Goal: Task Accomplishment & Management: Use online tool/utility

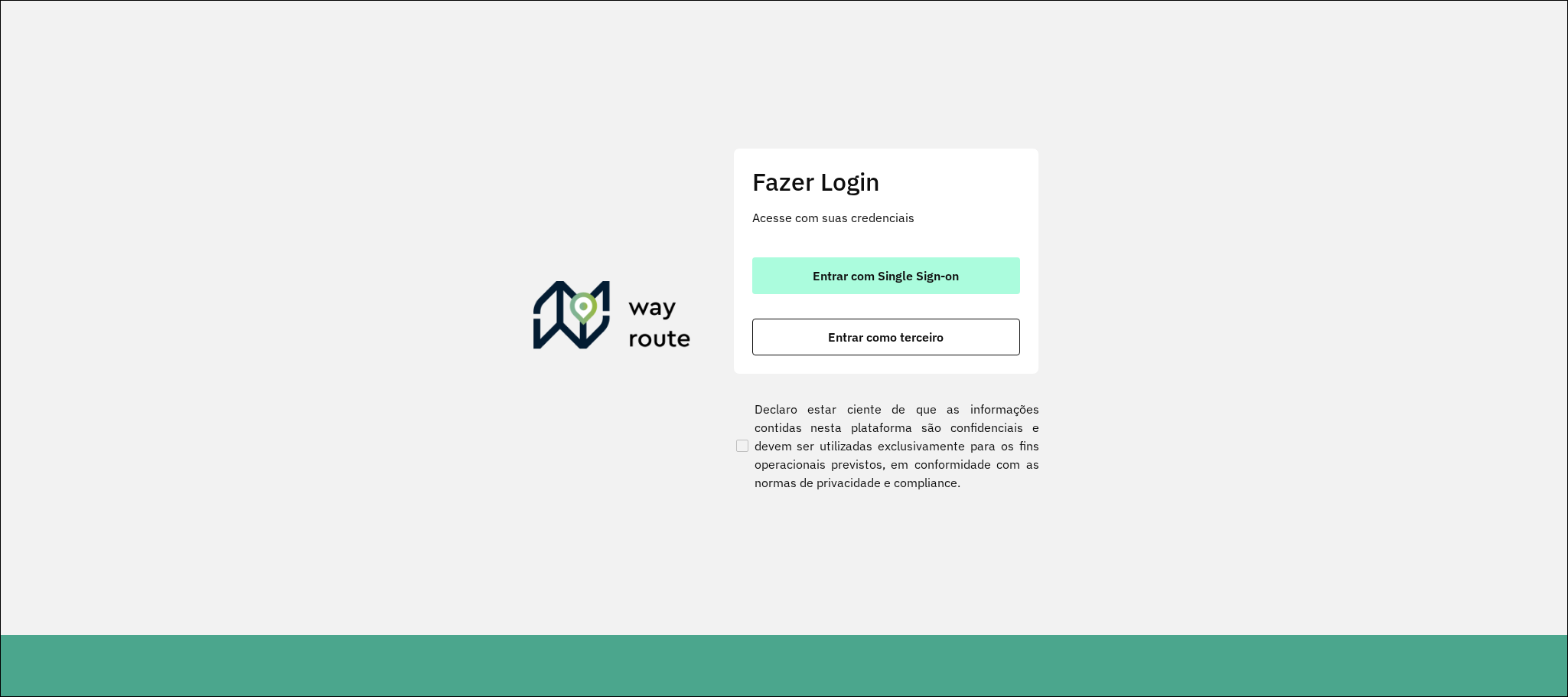
click at [824, 289] on button "Entrar com Single Sign-on" at bounding box center [886, 276] width 268 height 37
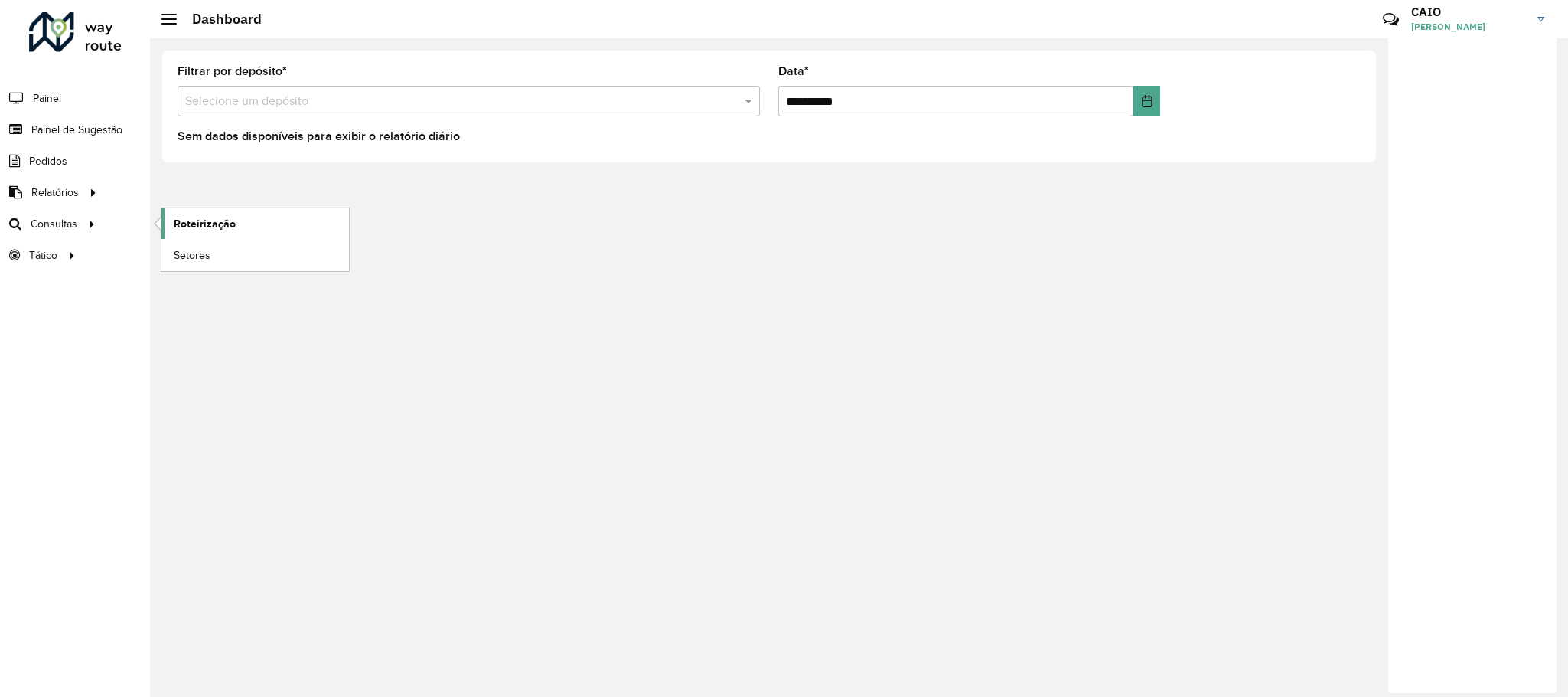
click at [244, 219] on link "Roteirização" at bounding box center [255, 224] width 187 height 31
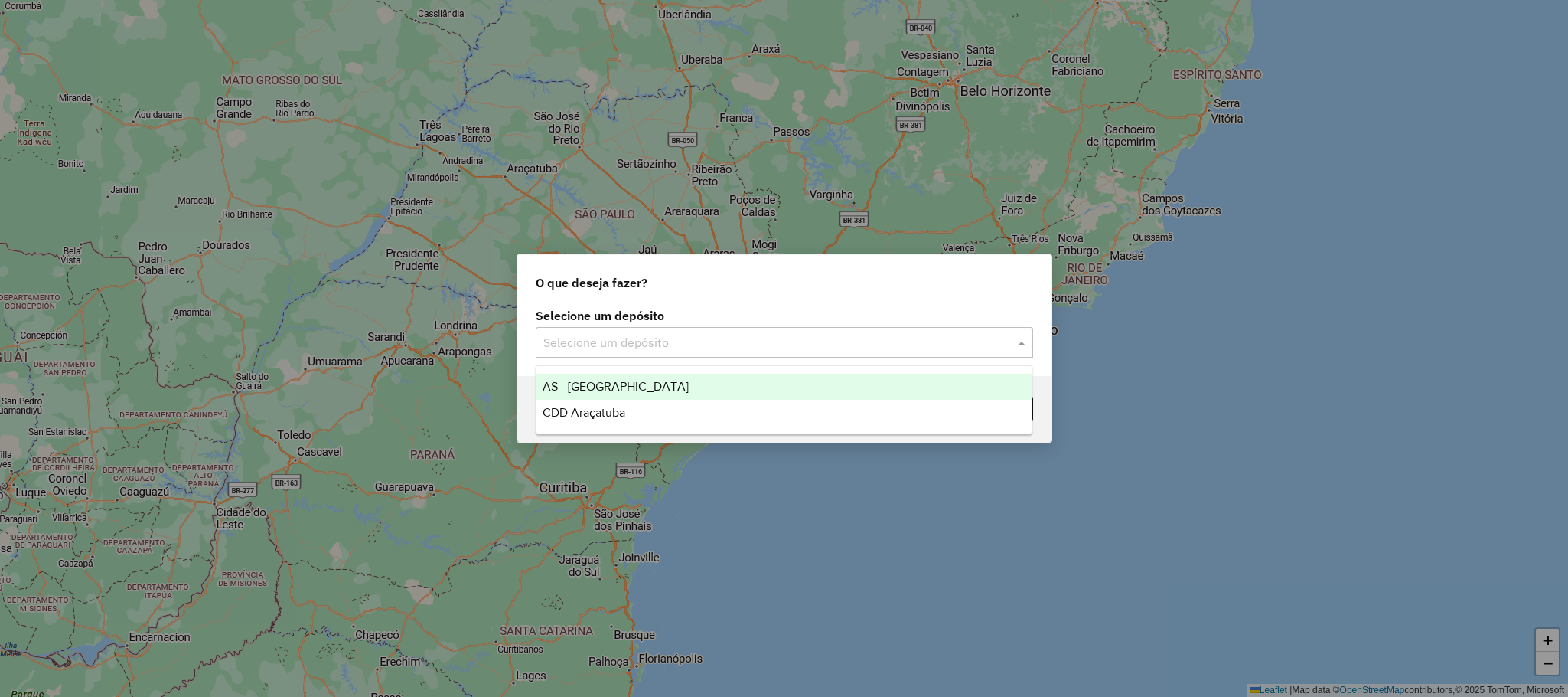
drag, startPoint x: 591, startPoint y: 327, endPoint x: 595, endPoint y: 359, distance: 32.2
click at [593, 327] on div "Selecione um depósito" at bounding box center [784, 342] width 498 height 31
click at [609, 404] on div "CDD Araçatuba" at bounding box center [783, 412] width 495 height 26
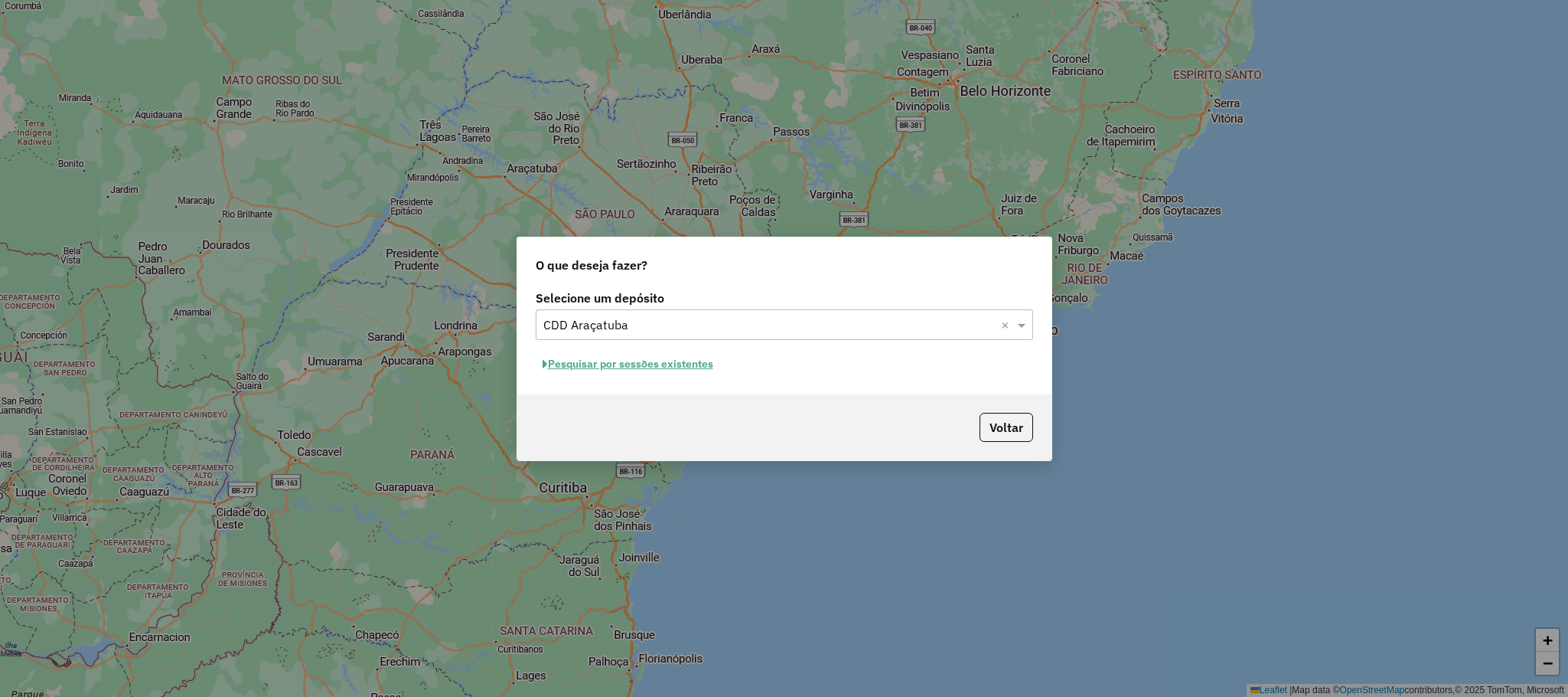
click at [655, 361] on button "Pesquisar por sessões existentes" at bounding box center [627, 363] width 184 height 24
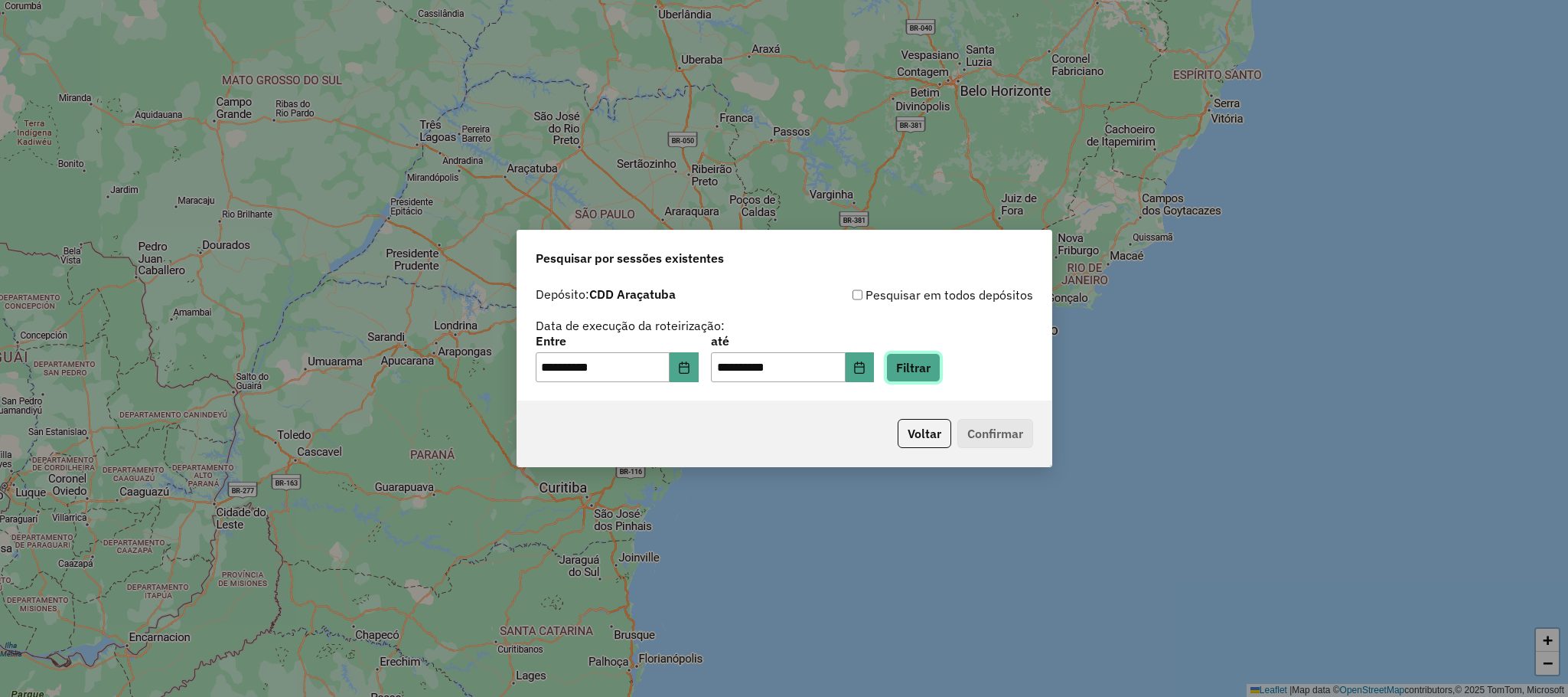
click at [941, 370] on button "Filtrar" at bounding box center [913, 367] width 55 height 29
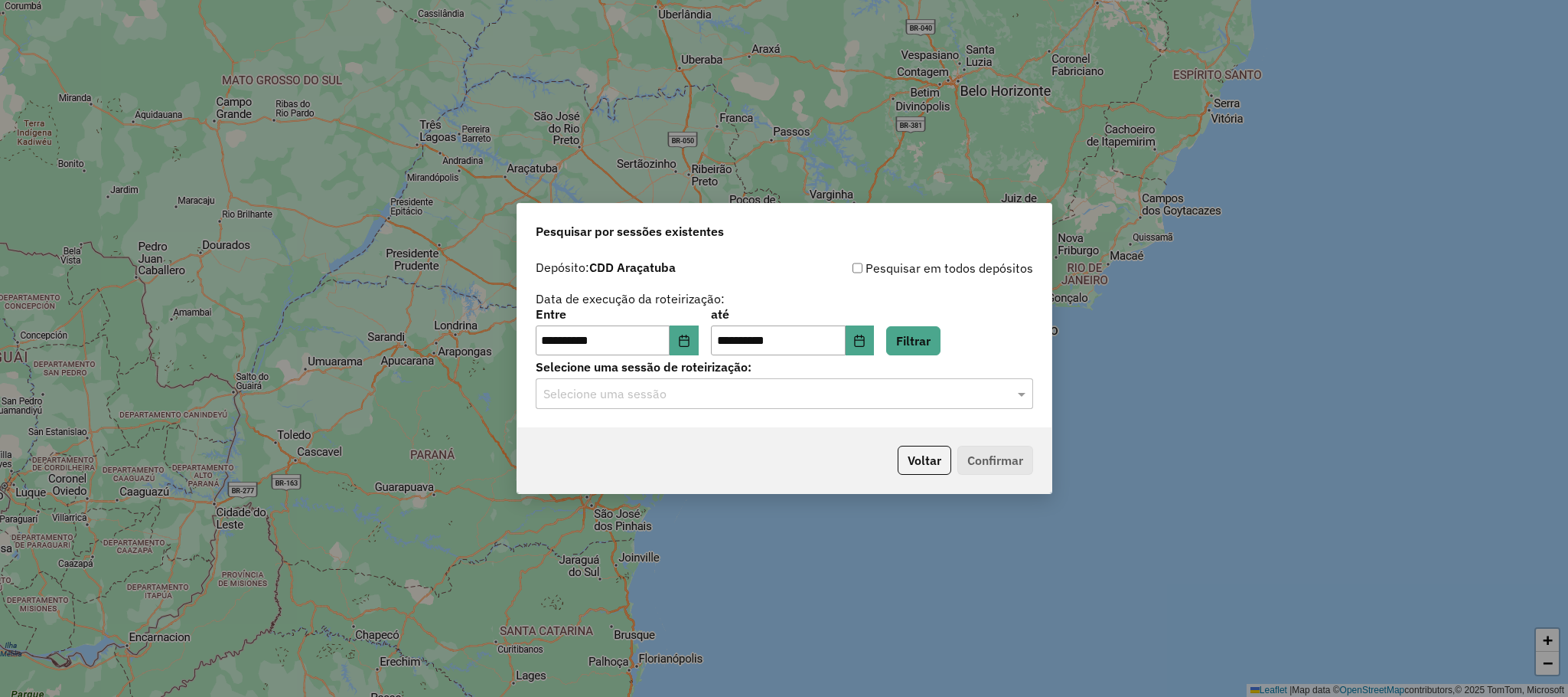
click at [781, 372] on label "Selecione uma sessão de roteirização:" at bounding box center [784, 366] width 498 height 18
click at [791, 395] on input "text" at bounding box center [769, 394] width 452 height 18
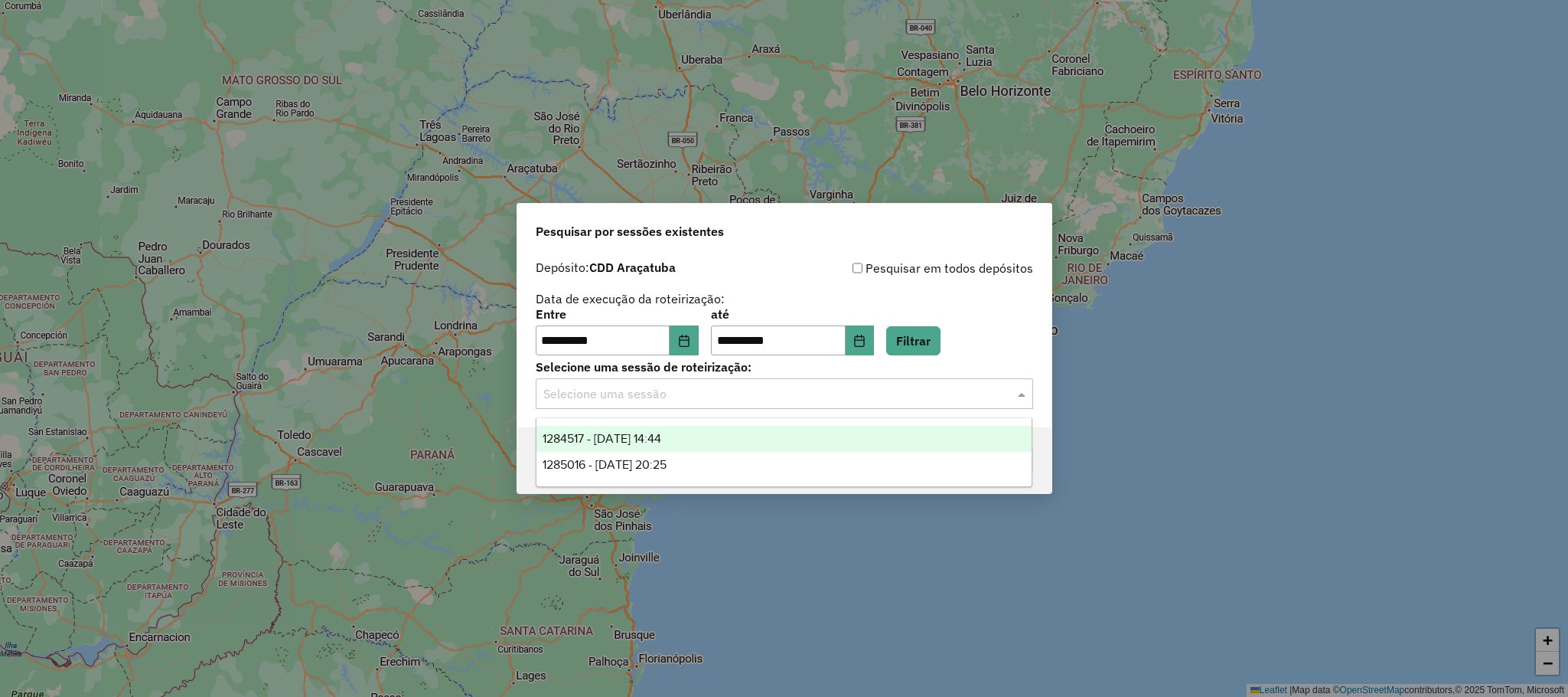
click at [762, 449] on div "1284517 - [DATE] 14:44" at bounding box center [783, 438] width 495 height 26
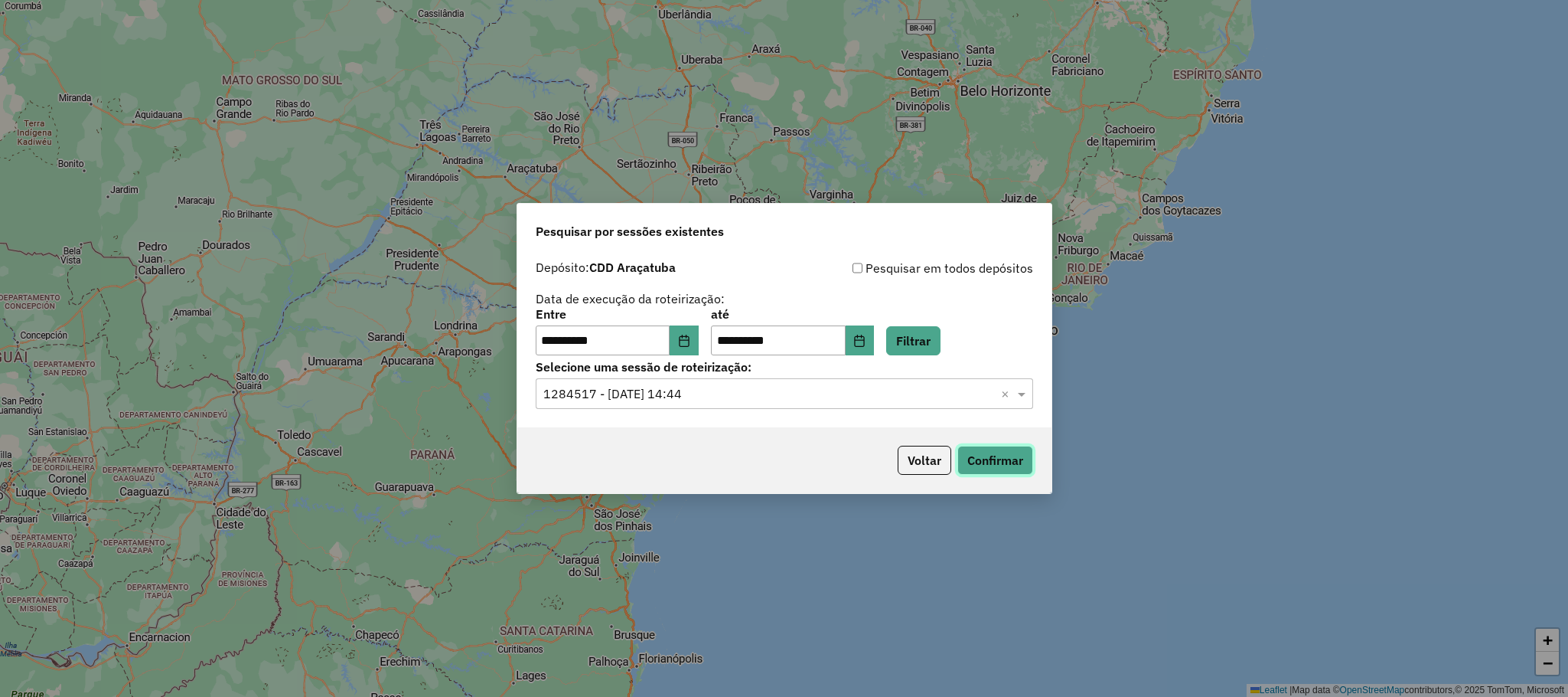
click at [1029, 464] on button "Confirmar" at bounding box center [994, 460] width 76 height 29
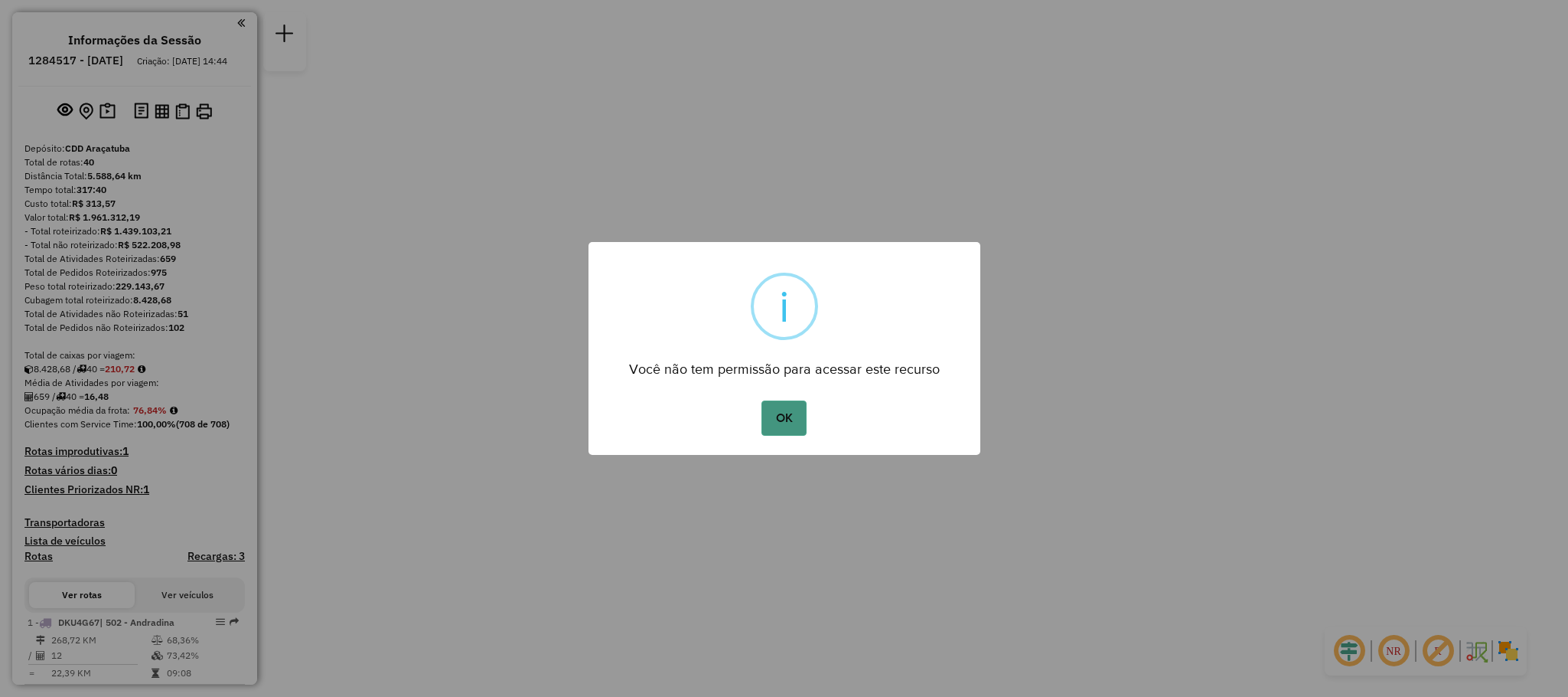
click at [778, 404] on button "OK" at bounding box center [783, 417] width 45 height 36
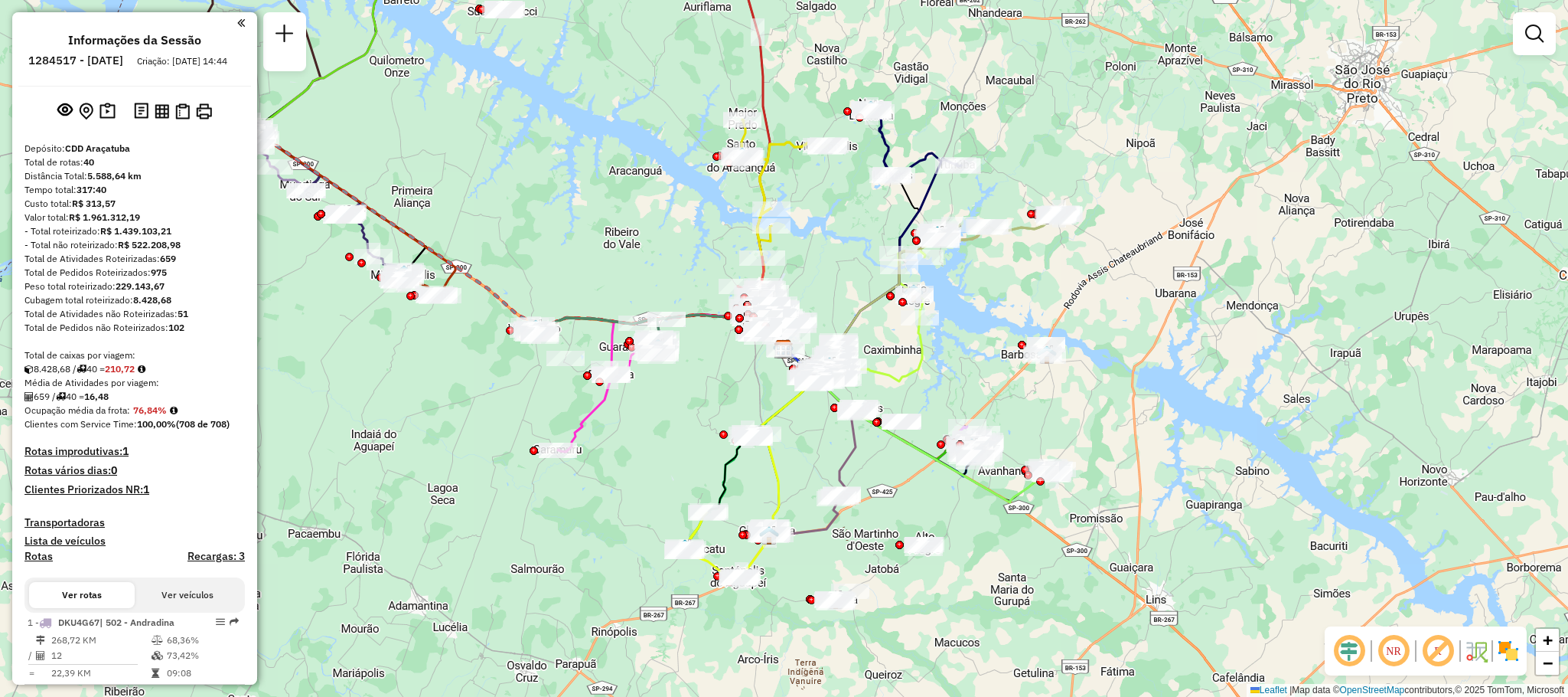
scroll to position [114, 0]
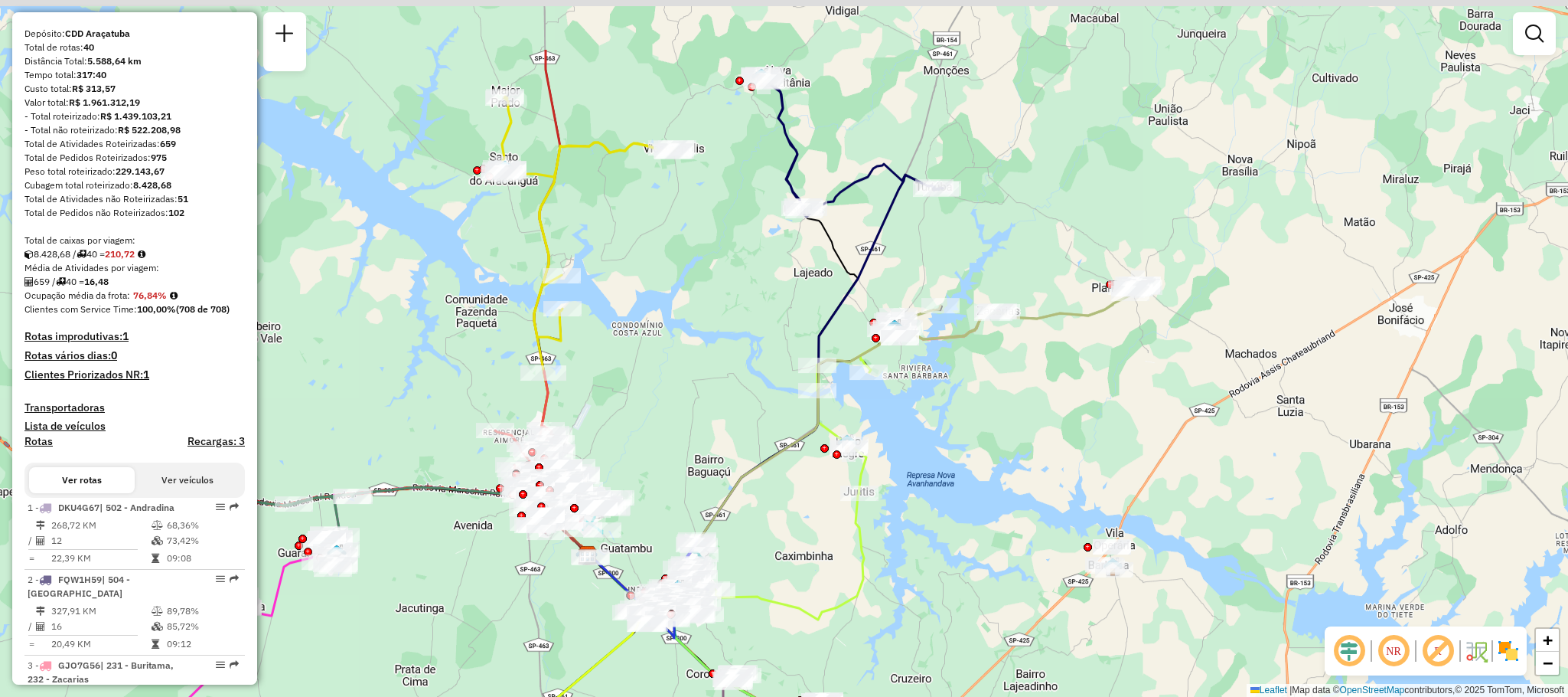
drag, startPoint x: 1000, startPoint y: 272, endPoint x: 963, endPoint y: 411, distance: 143.8
click at [965, 411] on div "Janela de atendimento Grade de atendimento Capacidade Transportadoras Veículos …" at bounding box center [784, 348] width 1568 height 697
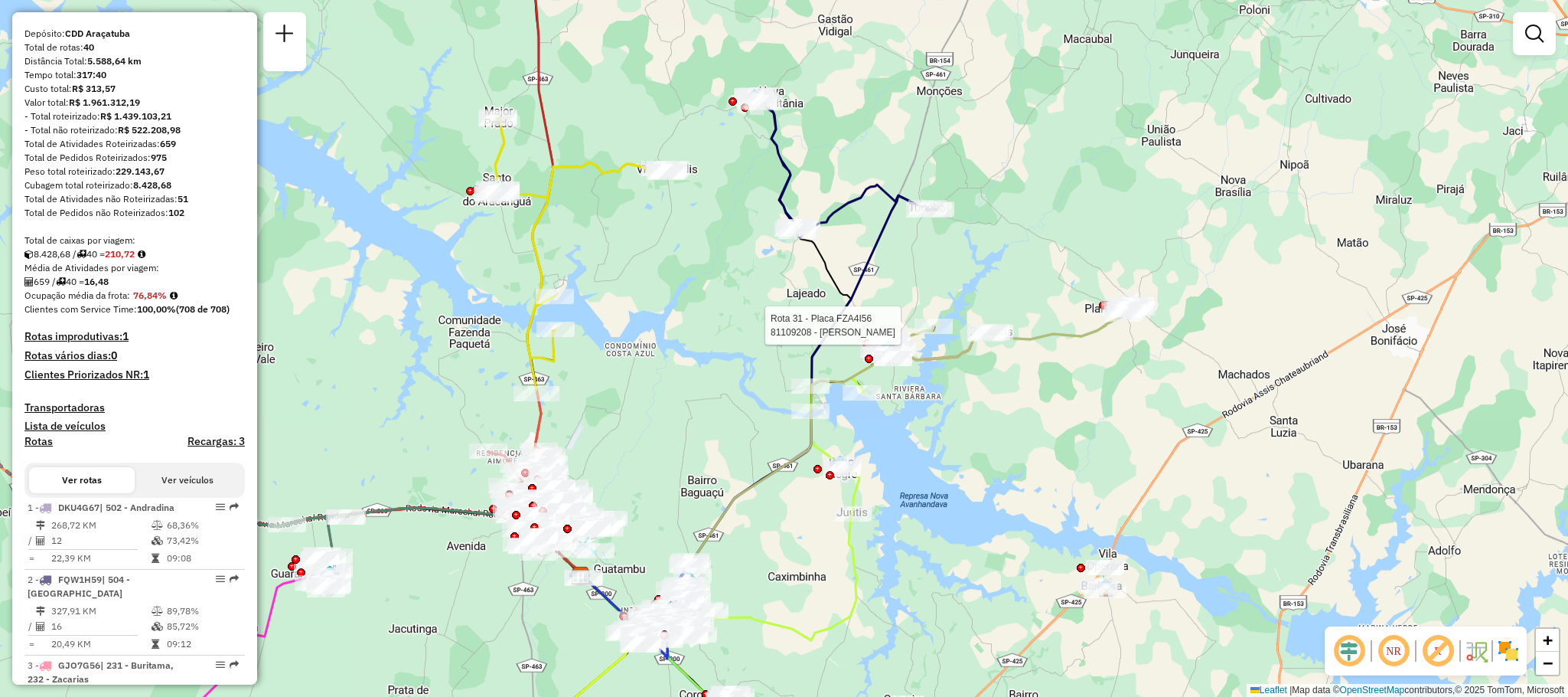
select select "**********"
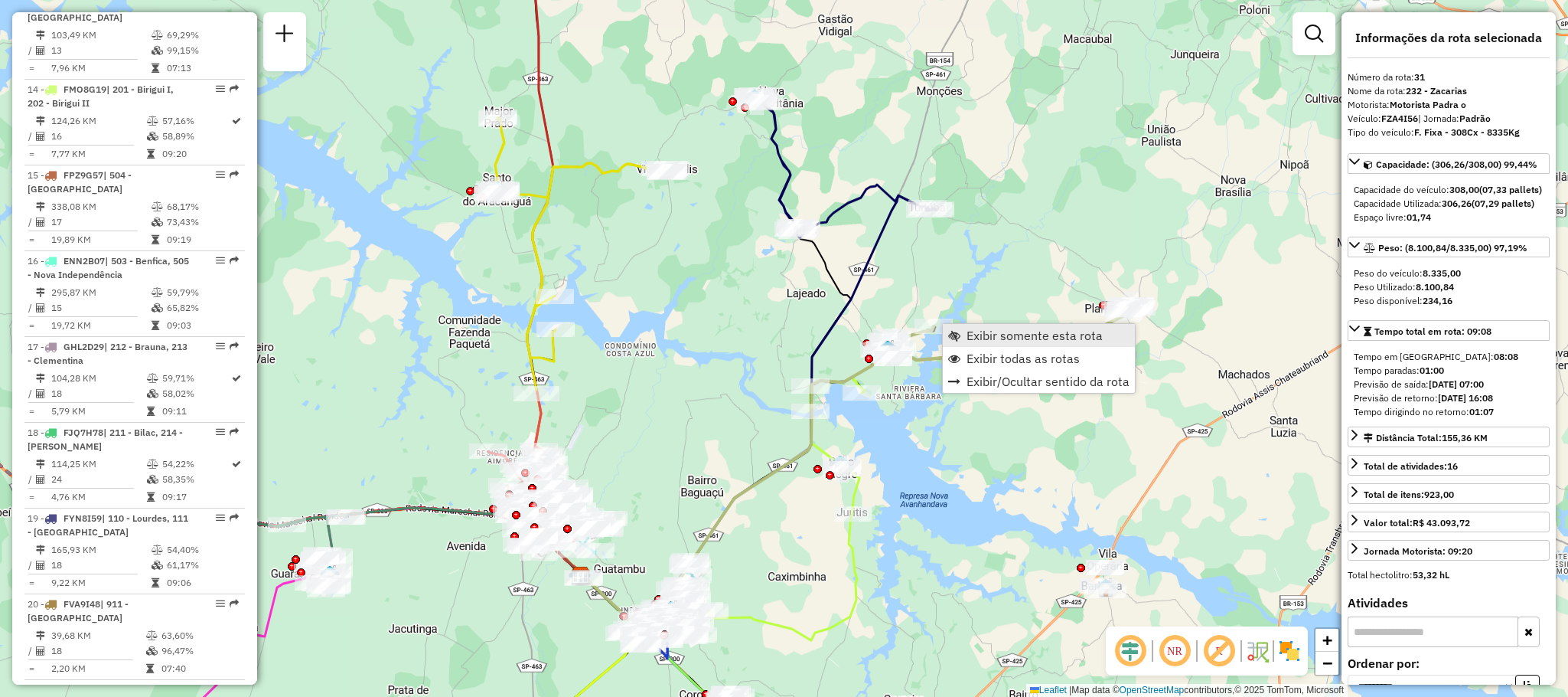
scroll to position [3068, 0]
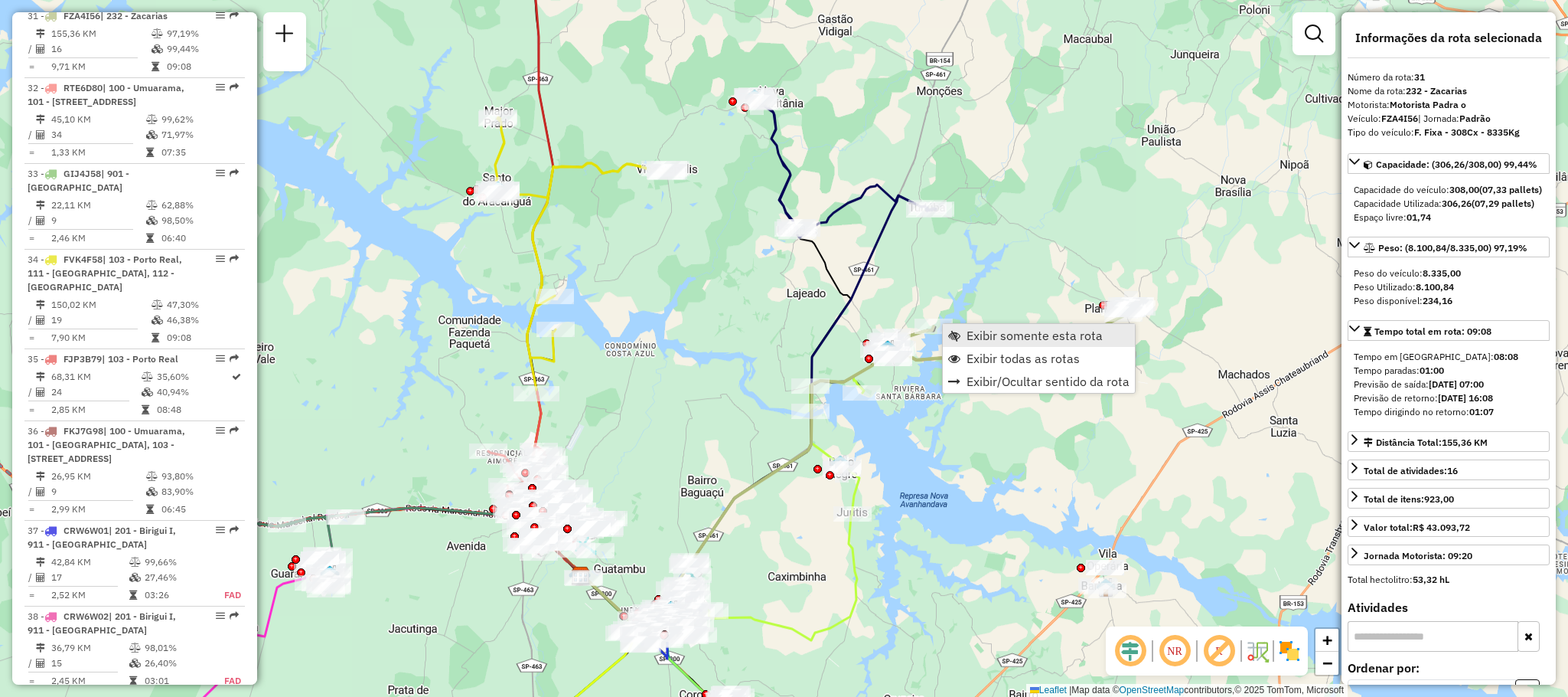
click at [982, 336] on span "Exibir somente esta rota" at bounding box center [1035, 335] width 136 height 12
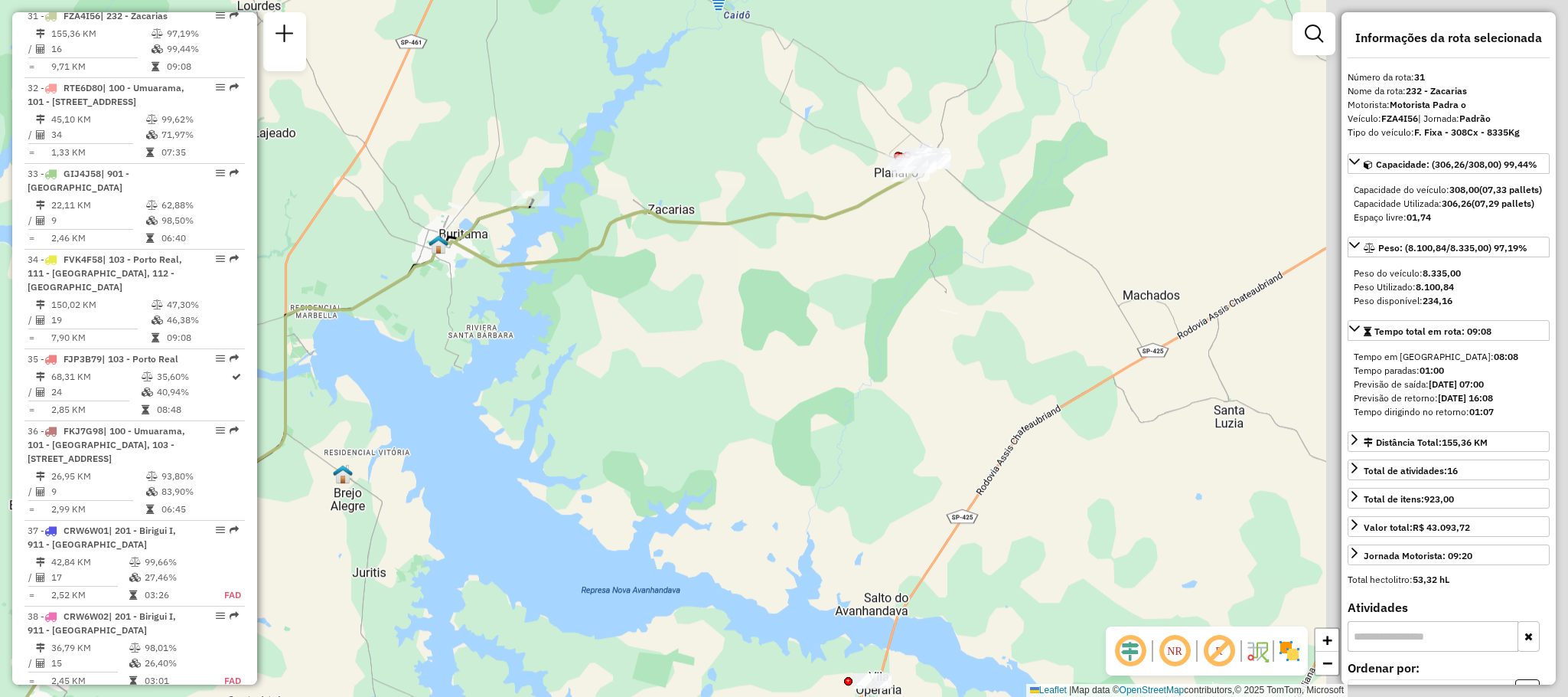
drag, startPoint x: 952, startPoint y: 262, endPoint x: 543, endPoint y: 393, distance: 429.5
click at [543, 393] on div "Janela de atendimento Grade de atendimento Capacidade Transportadoras Veículos …" at bounding box center [784, 348] width 1568 height 697
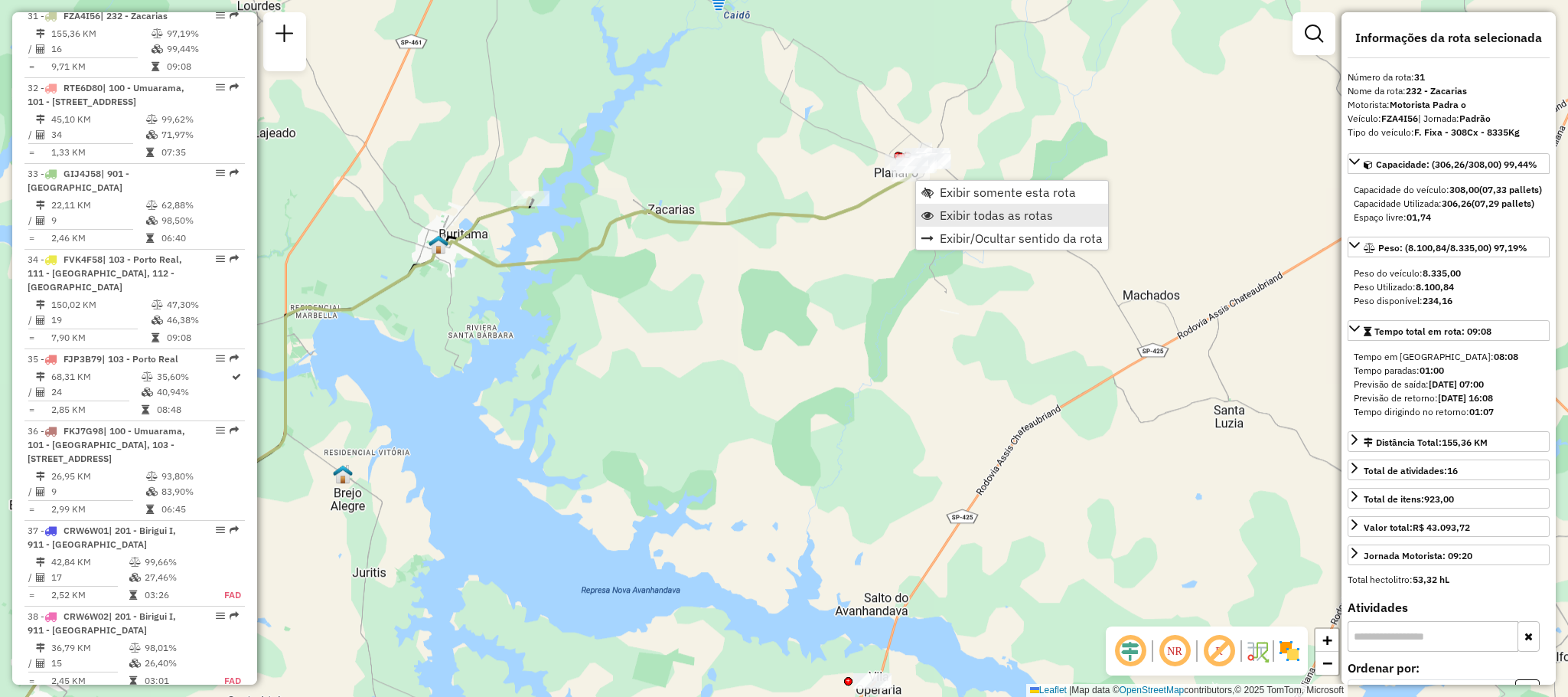
click at [956, 221] on span "Exibir todas as rotas" at bounding box center [996, 214] width 113 height 12
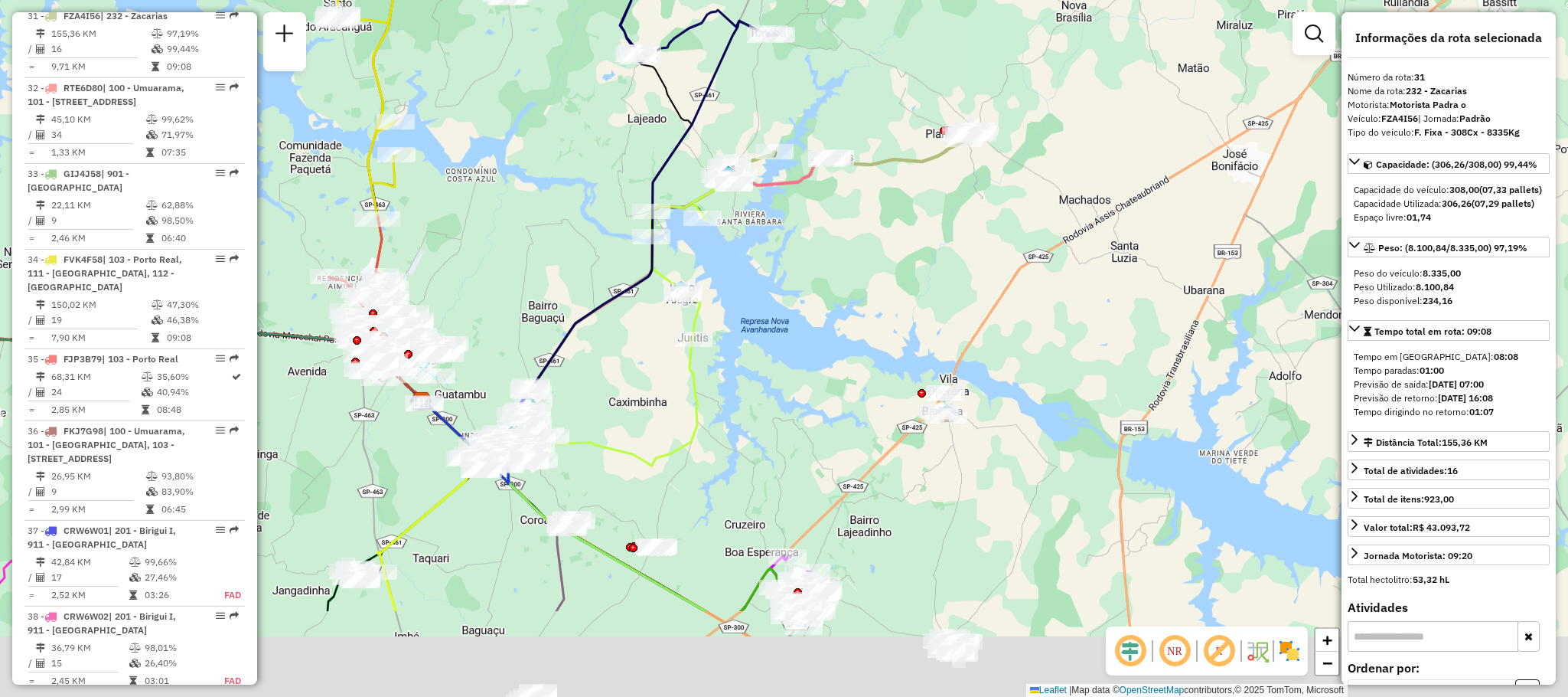
drag, startPoint x: 677, startPoint y: 547, endPoint x: 833, endPoint y: 320, distance: 275.4
click at [833, 320] on div "Janela de atendimento Grade de atendimento Capacidade Transportadoras Veículos …" at bounding box center [784, 348] width 1568 height 697
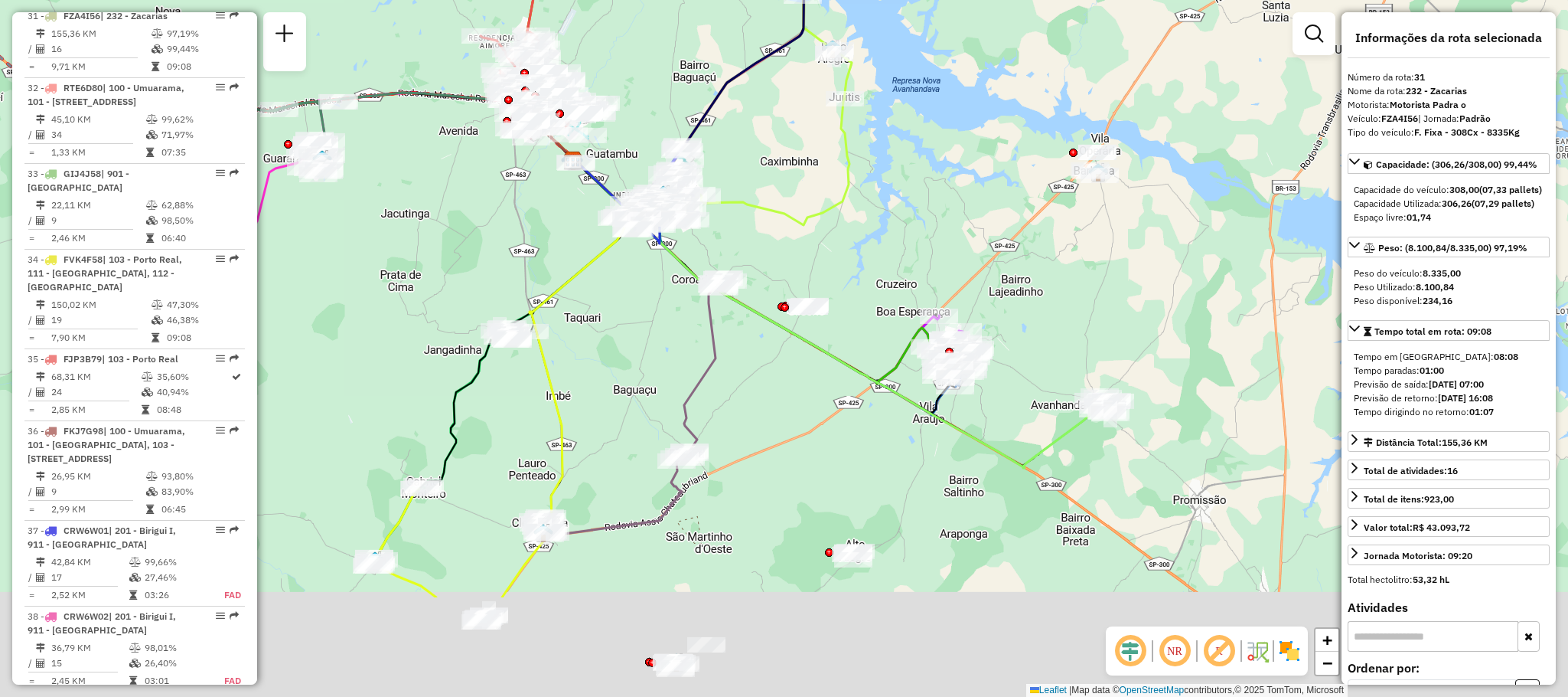
drag, startPoint x: 519, startPoint y: 574, endPoint x: 633, endPoint y: 391, distance: 215.6
click at [633, 391] on div "Janela de atendimento Grade de atendimento Capacidade Transportadoras Veículos …" at bounding box center [784, 348] width 1568 height 697
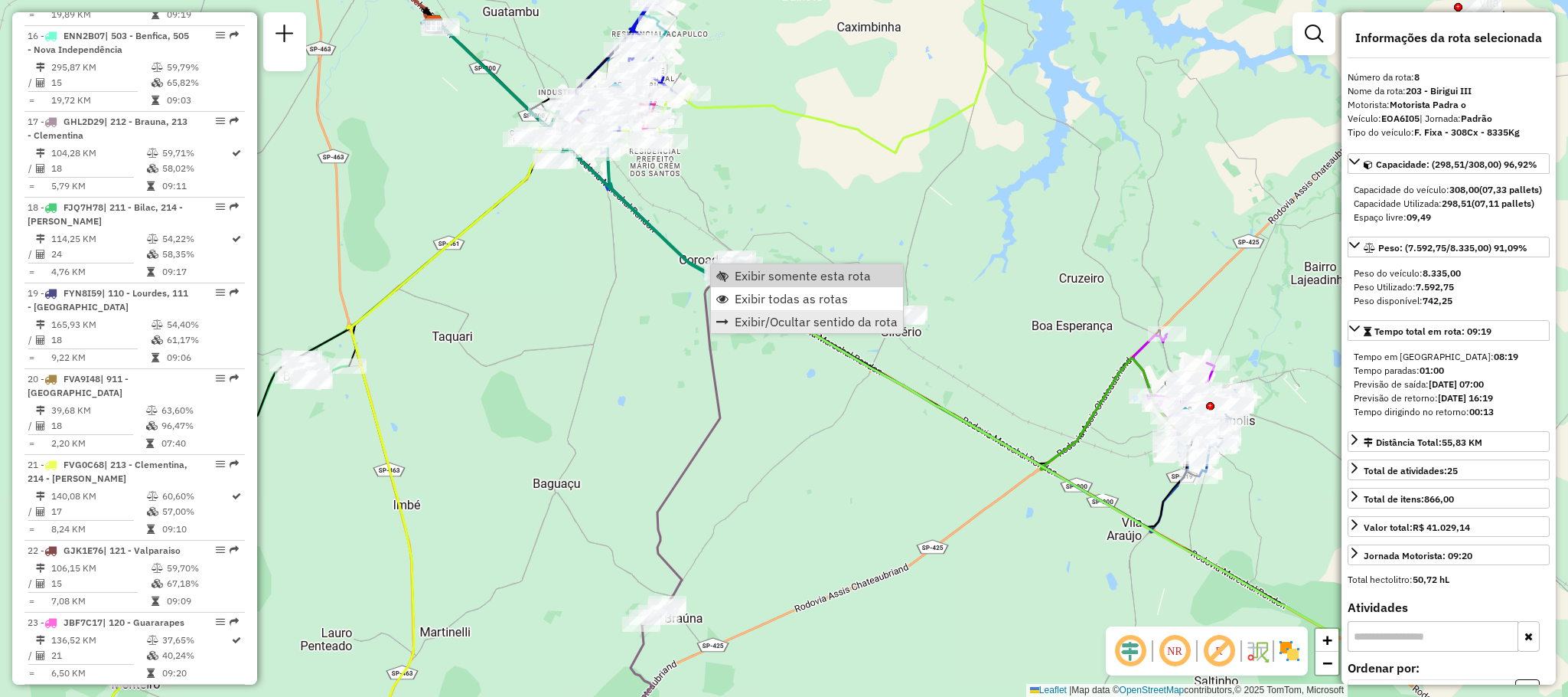
scroll to position [1146, 0]
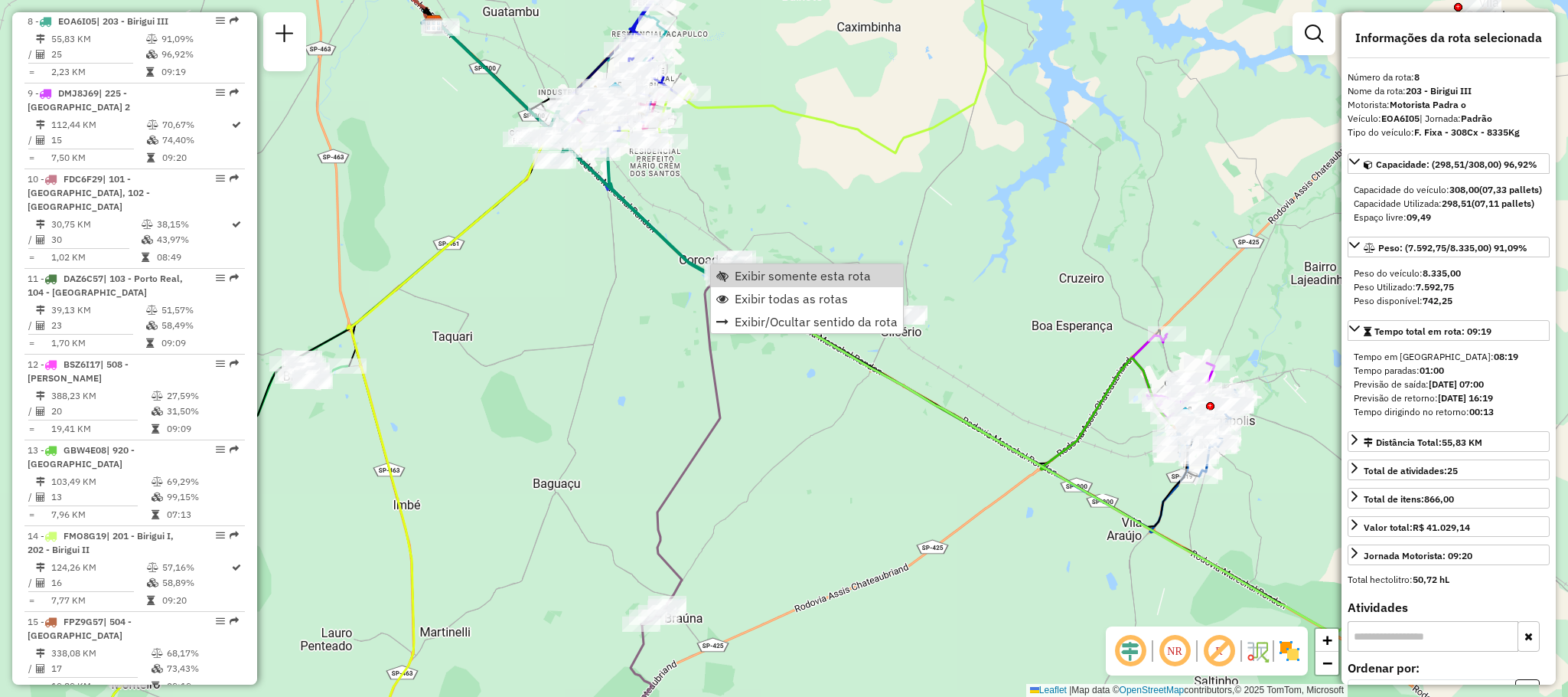
click at [804, 258] on div "Janela de atendimento Grade de atendimento Capacidade Transportadoras Veículos …" at bounding box center [784, 348] width 1568 height 697
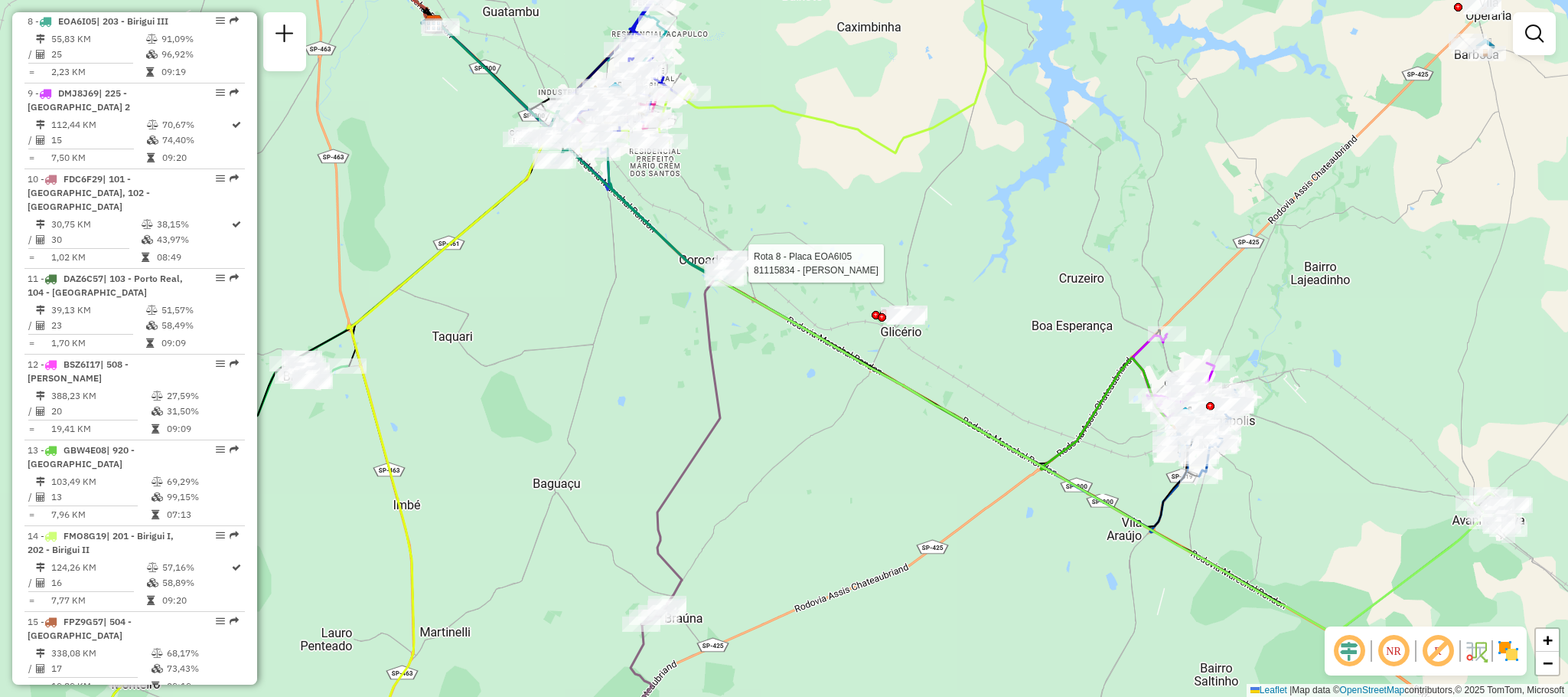
select select "**********"
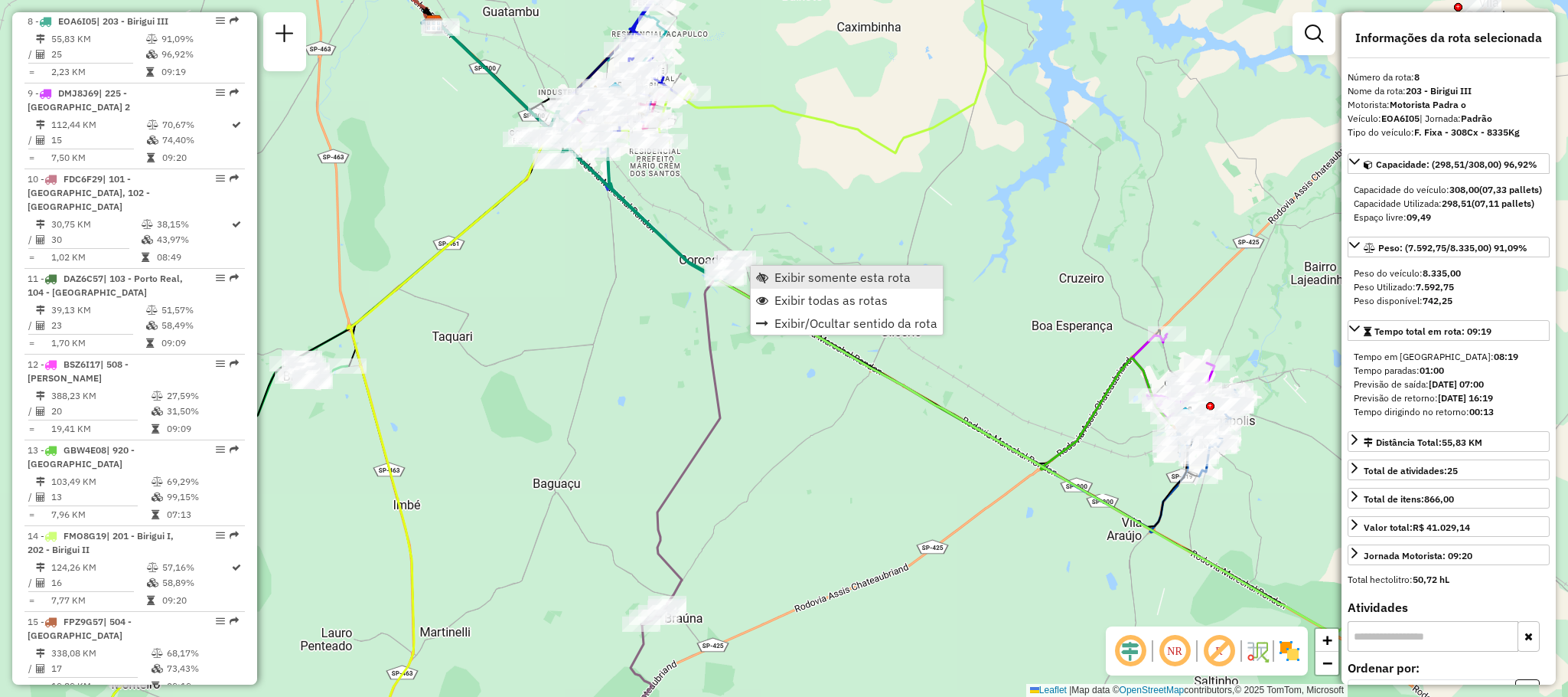
click at [809, 285] on link "Exibir somente esta rota" at bounding box center [846, 277] width 192 height 23
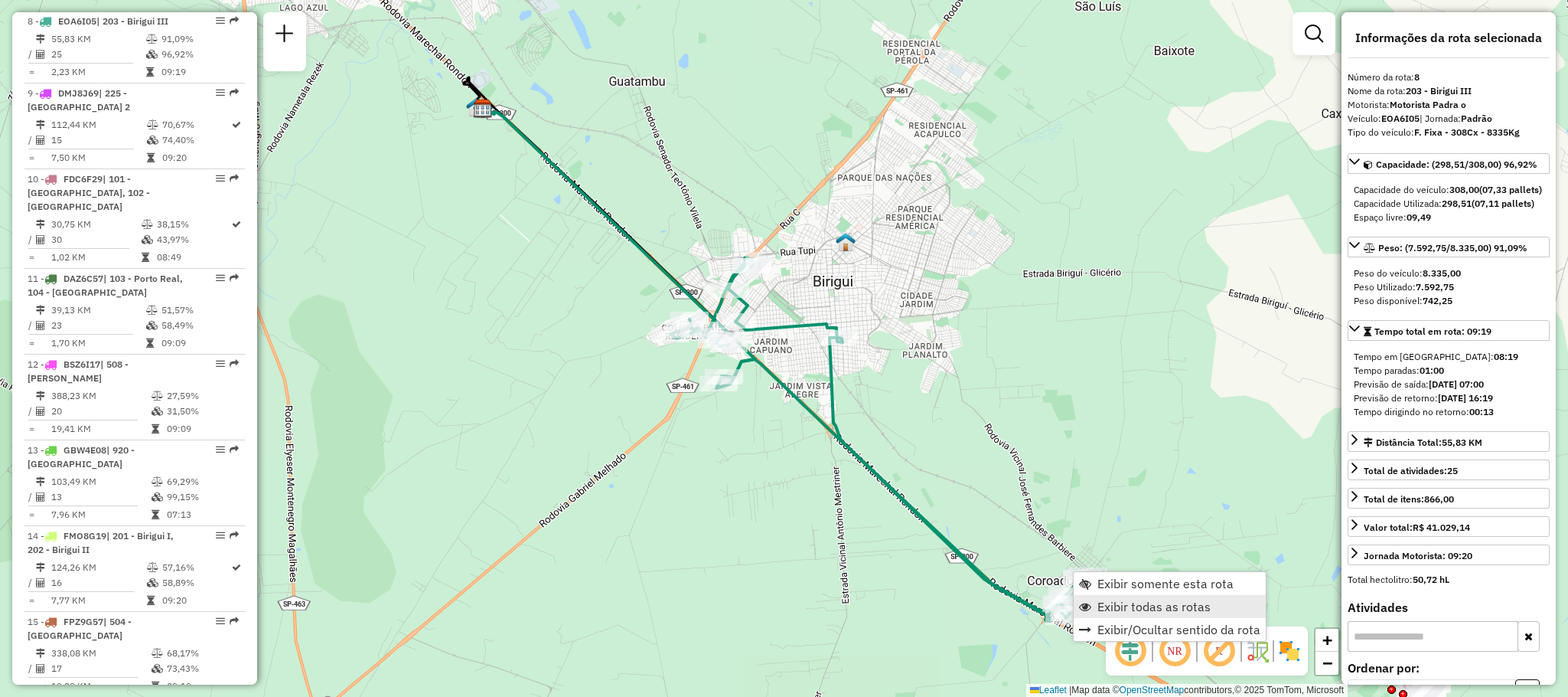
click at [1132, 600] on span "Exibir todas as rotas" at bounding box center [1154, 606] width 113 height 12
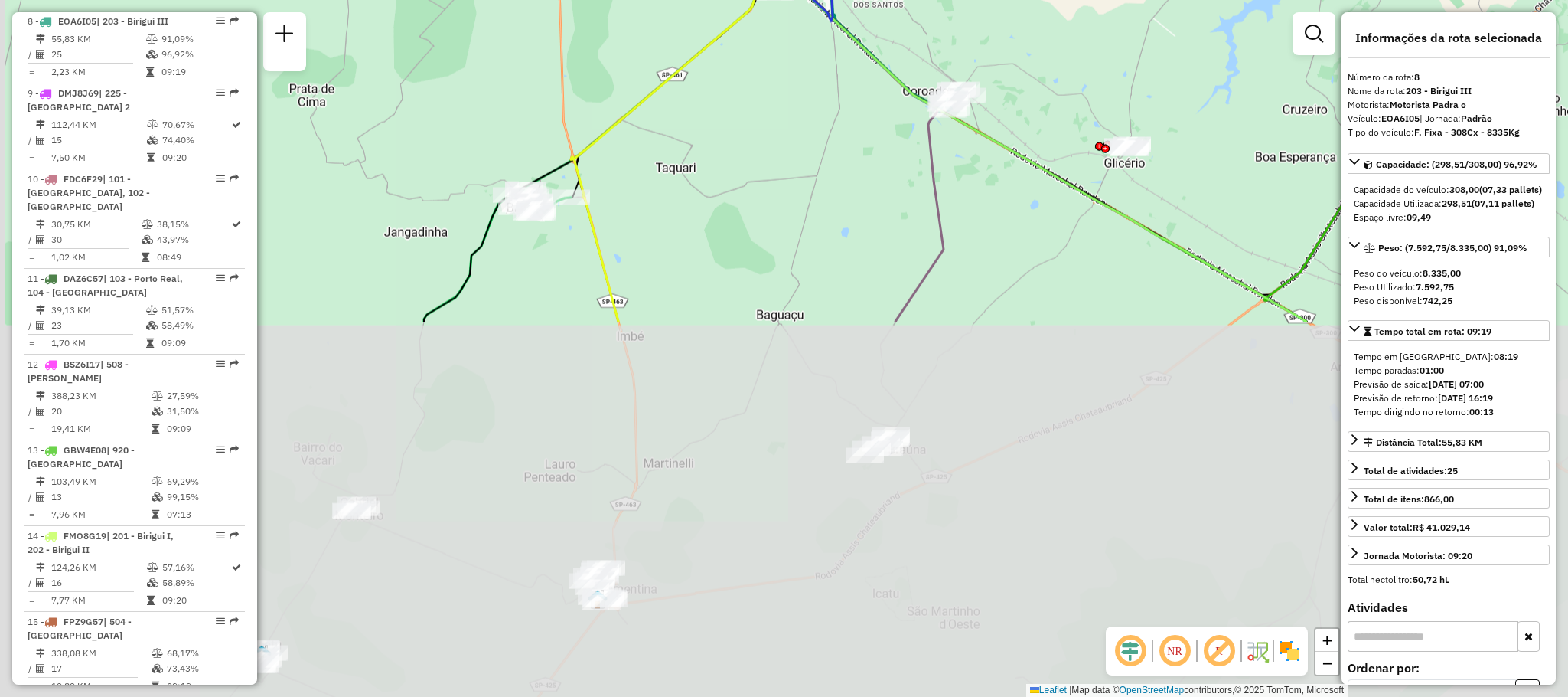
drag, startPoint x: 563, startPoint y: 603, endPoint x: 648, endPoint y: 157, distance: 454.0
click at [648, 157] on div "Janela de atendimento Grade de atendimento Capacidade Transportadoras Veículos …" at bounding box center [784, 348] width 1568 height 697
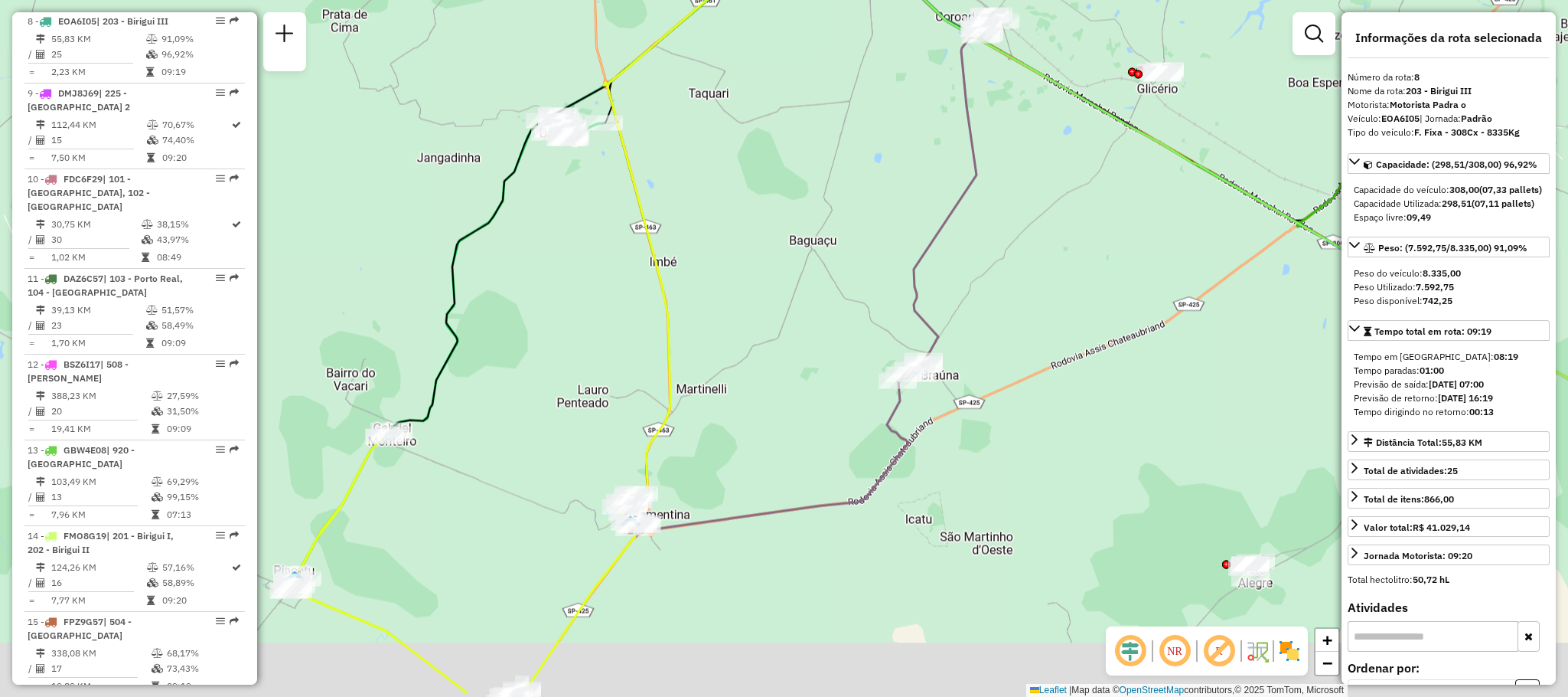
drag, startPoint x: 590, startPoint y: 476, endPoint x: 751, endPoint y: 251, distance: 276.7
click at [751, 250] on div "Rota 21 - Placa FVG0C68 81107585 - BAR DO ALEMAO Janela de atendimento Grade de…" at bounding box center [784, 348] width 1568 height 697
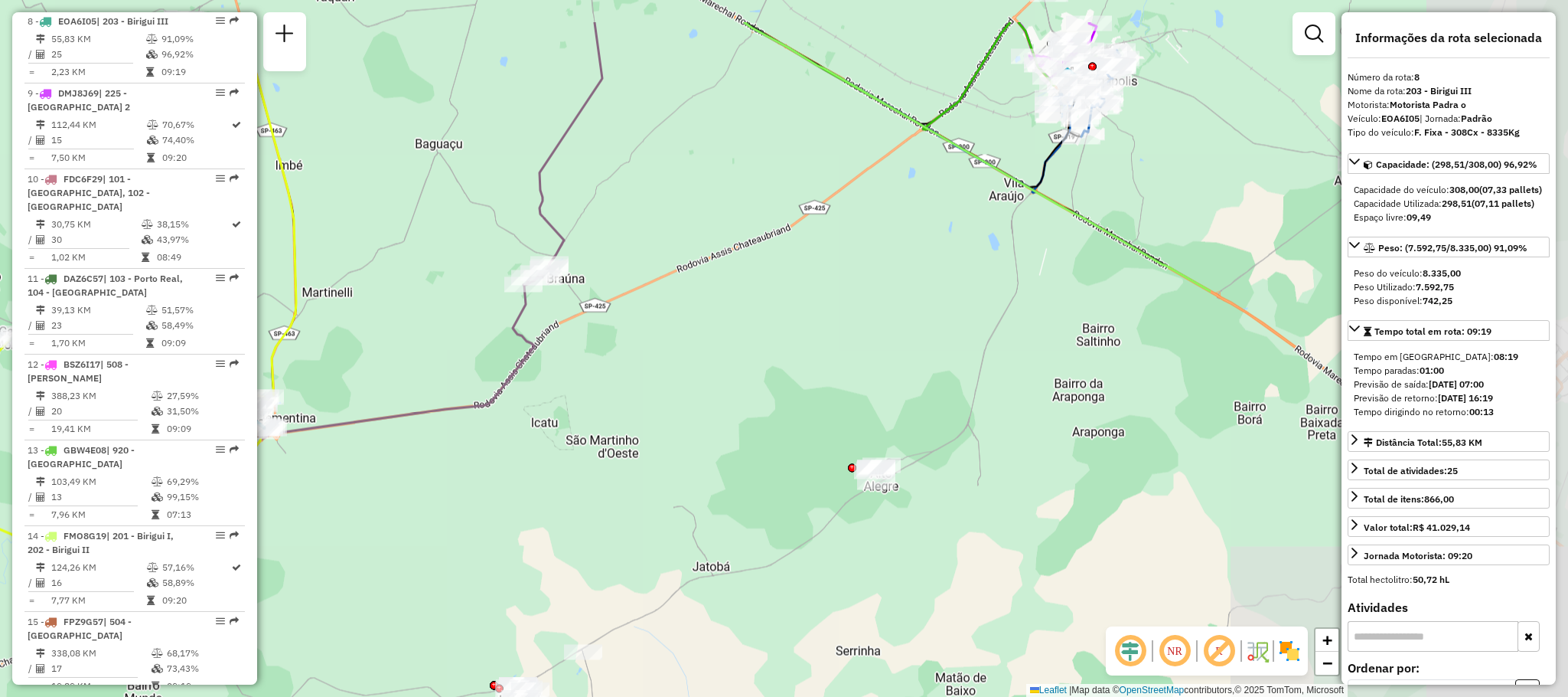
drag, startPoint x: 971, startPoint y: 178, endPoint x: 471, endPoint y: 272, distance: 508.8
click at [473, 269] on div "Janela de atendimento Grade de atendimento Capacidade Transportadoras Veículos …" at bounding box center [784, 348] width 1568 height 697
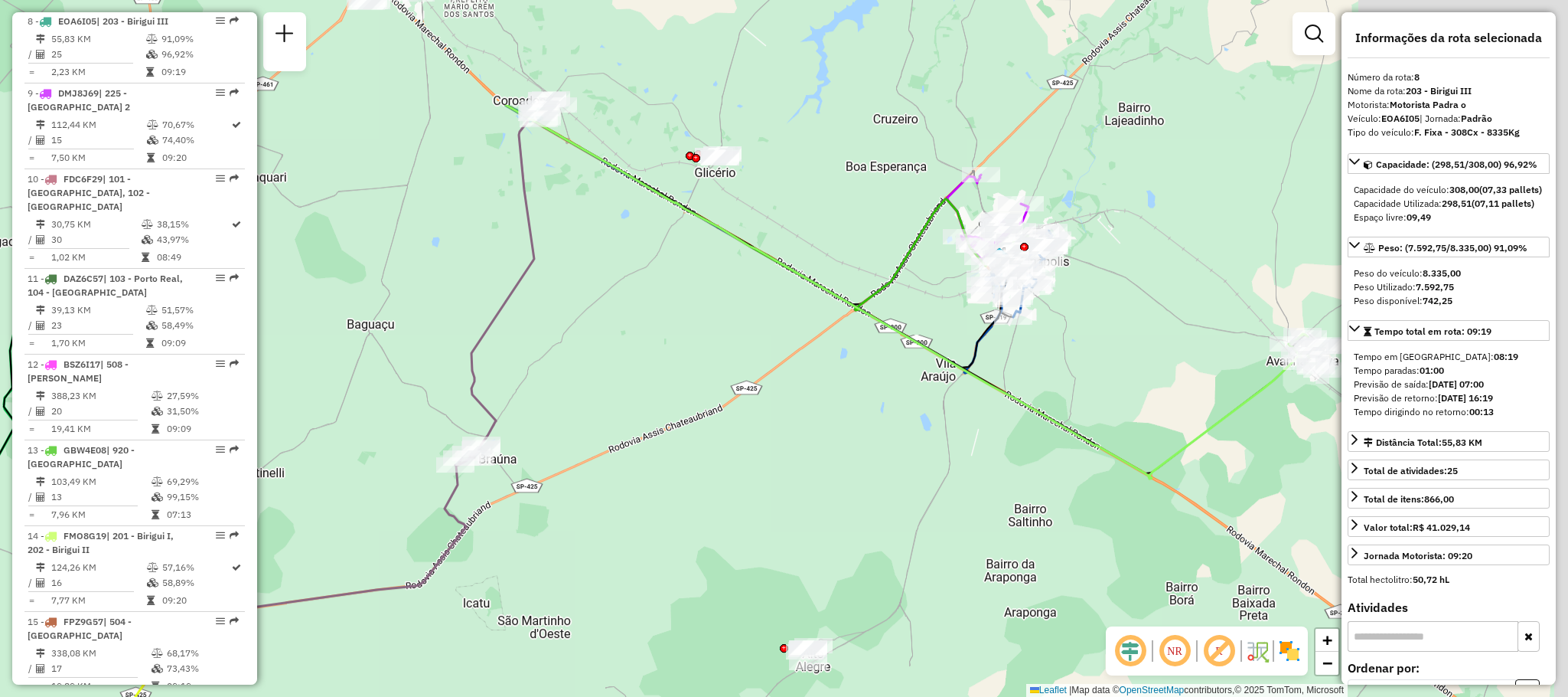
drag, startPoint x: 939, startPoint y: 145, endPoint x: 716, endPoint y: 362, distance: 311.2
click at [851, 310] on icon at bounding box center [754, 207] width 498 height 205
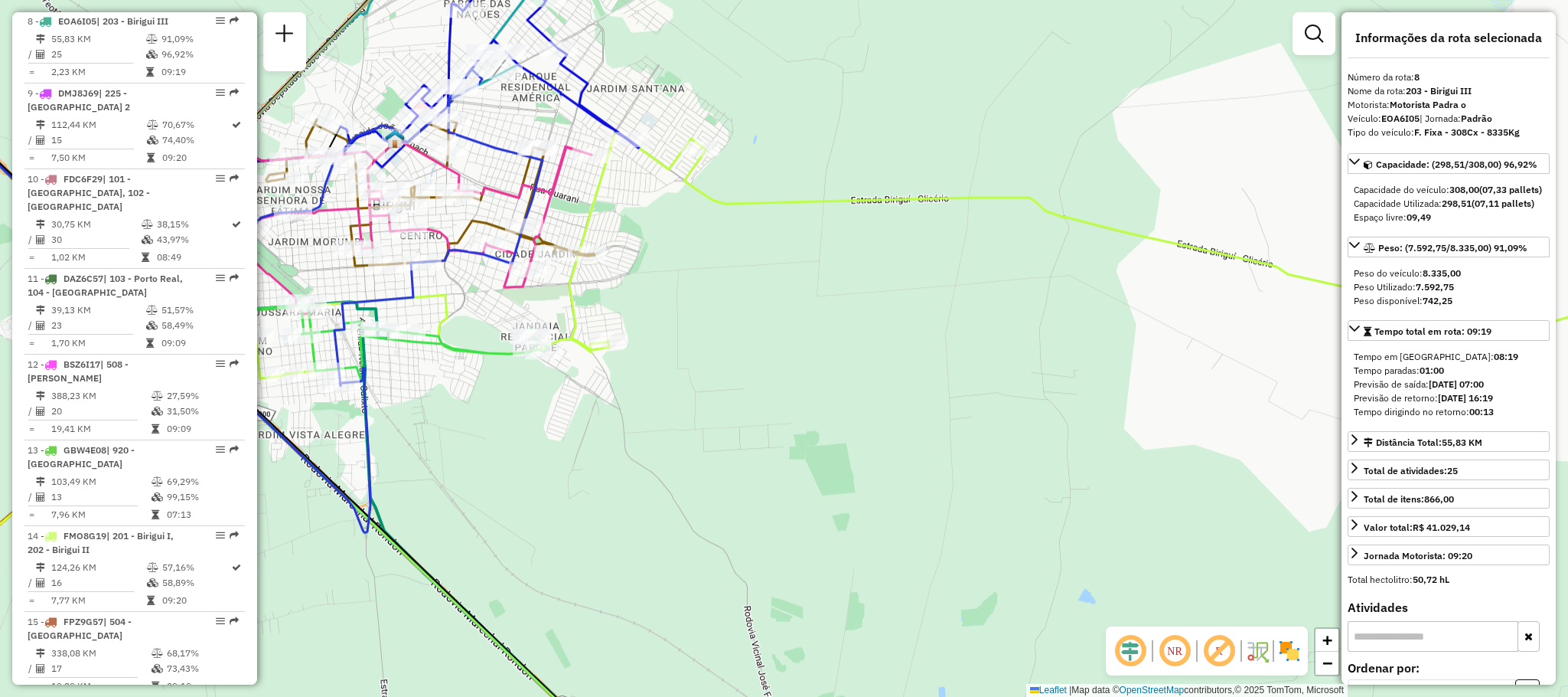
drag, startPoint x: 657, startPoint y: 61, endPoint x: 930, endPoint y: 166, distance: 292.5
click at [930, 166] on div "Janela de atendimento Grade de atendimento Capacidade Transportadoras Veículos …" at bounding box center [784, 348] width 1568 height 697
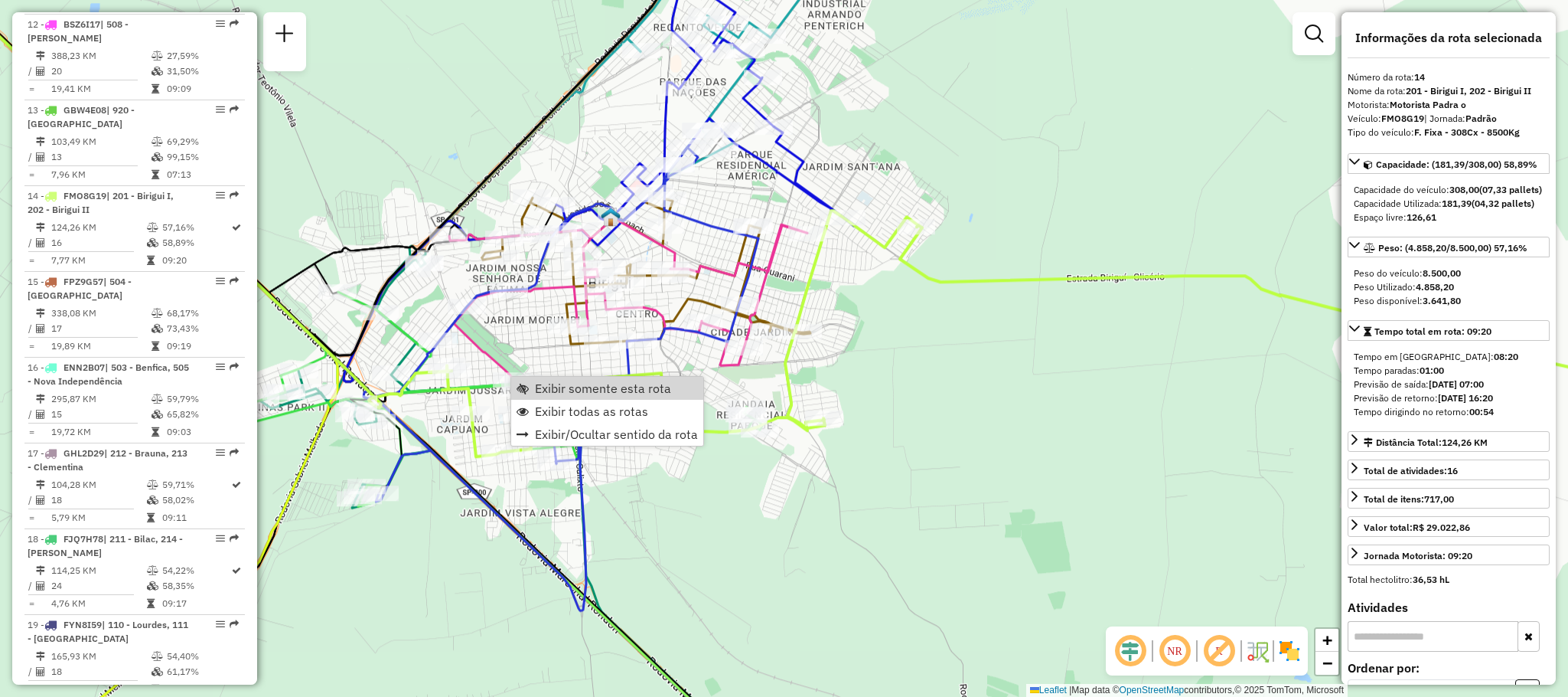
scroll to position [1633, 0]
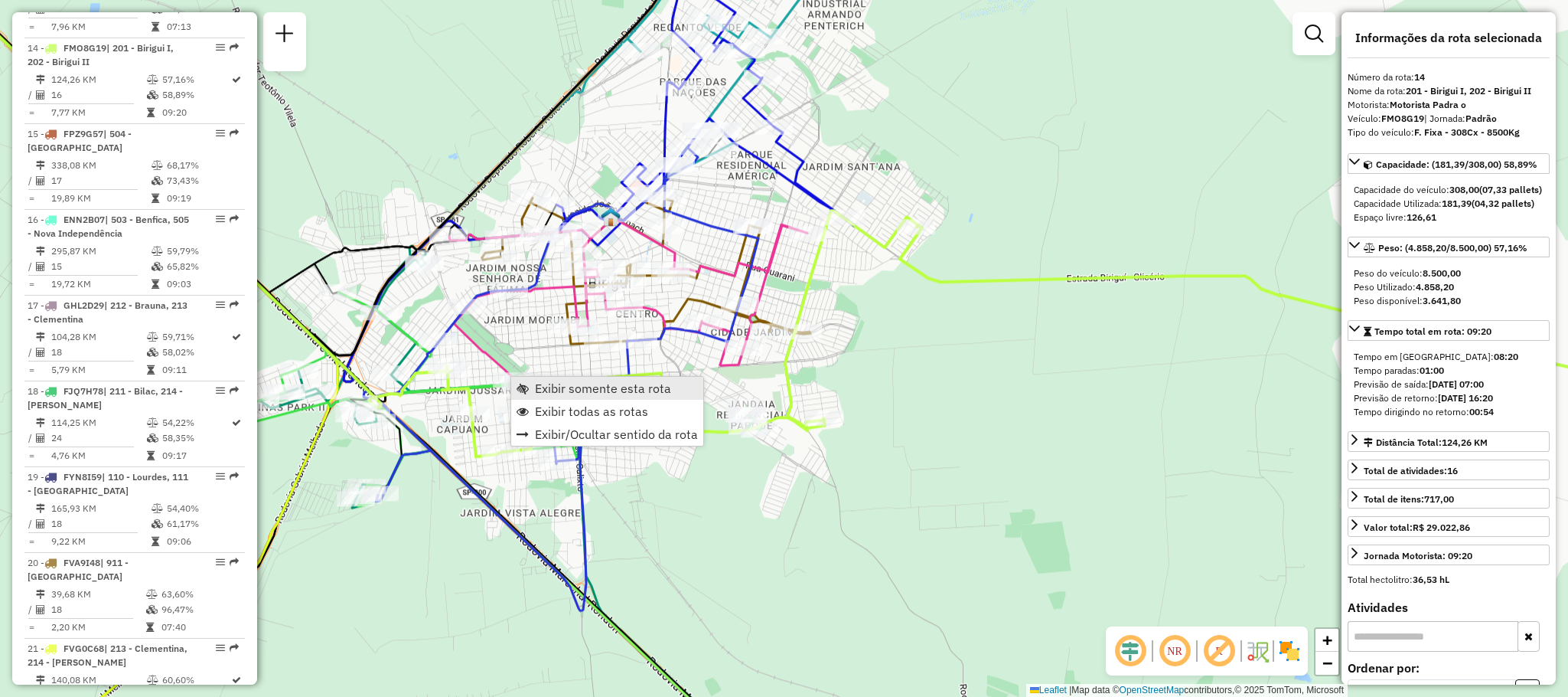
click at [588, 386] on span "Exibir somente esta rota" at bounding box center [603, 387] width 136 height 12
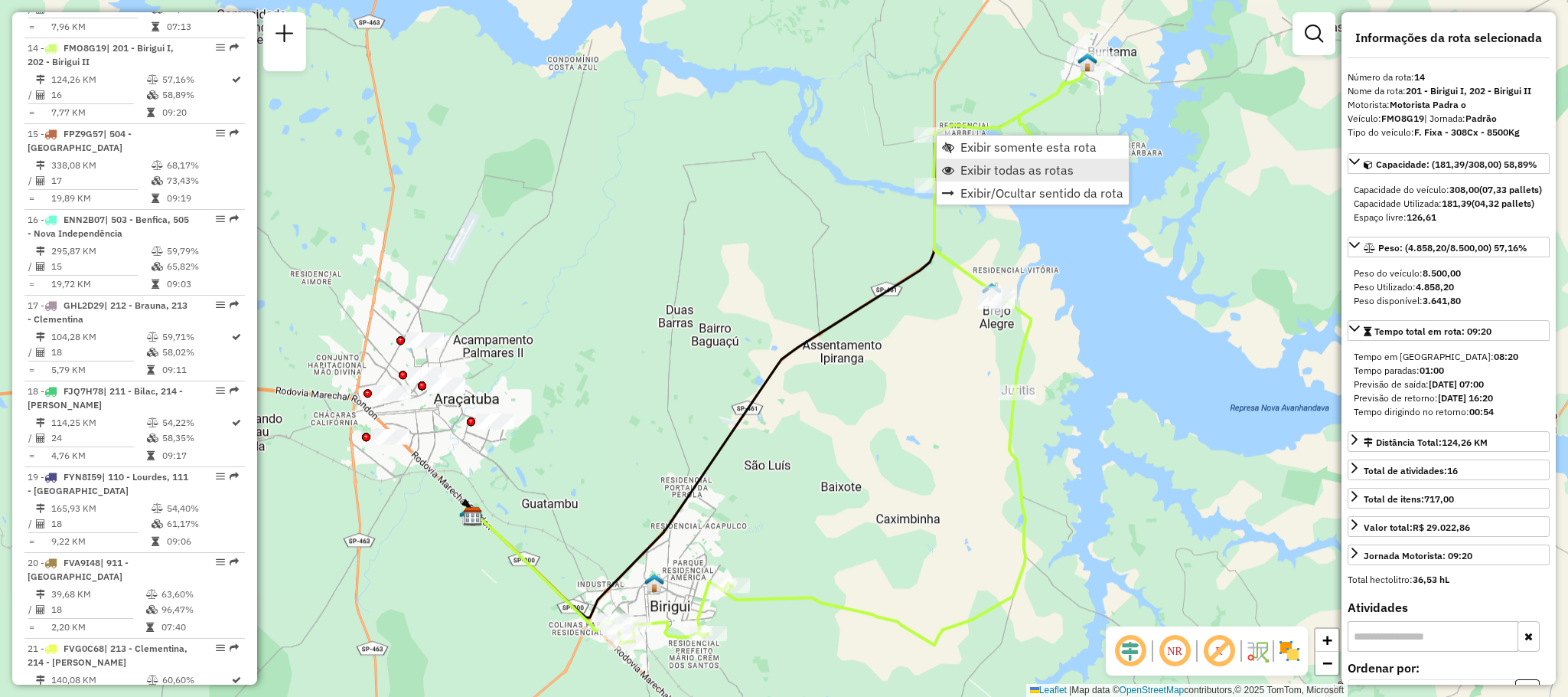
click at [996, 171] on span "Exibir todas as rotas" at bounding box center [1017, 169] width 113 height 12
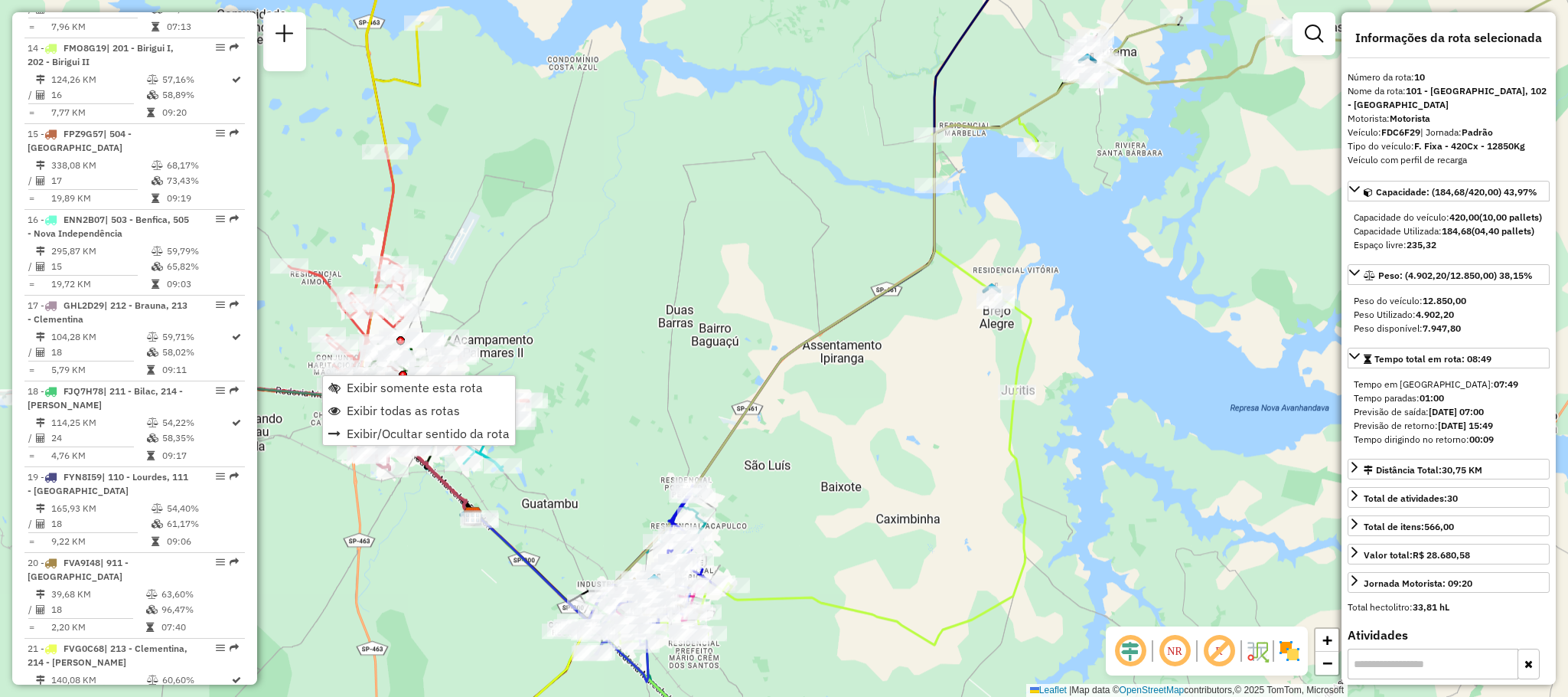
scroll to position [1290, 0]
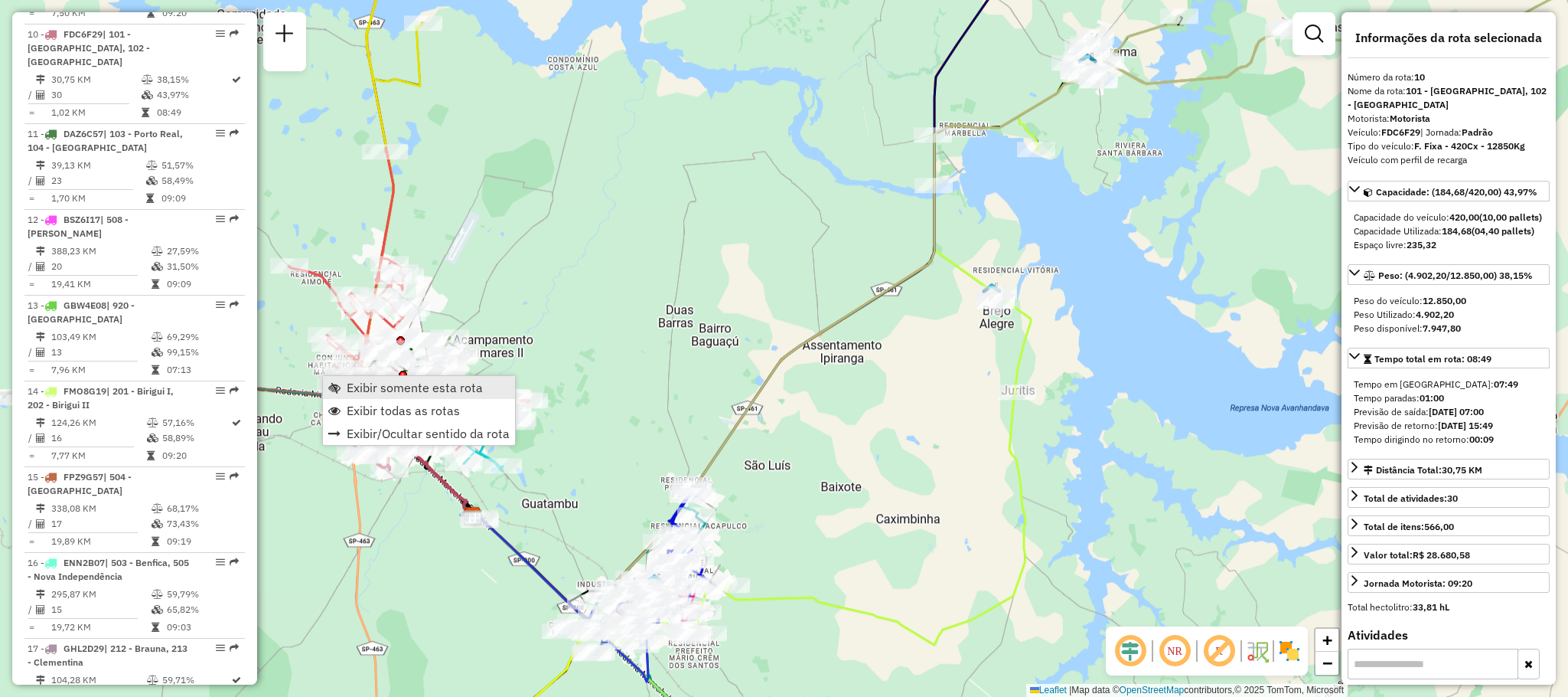
click at [377, 391] on span "Exibir somente esta rota" at bounding box center [415, 387] width 136 height 12
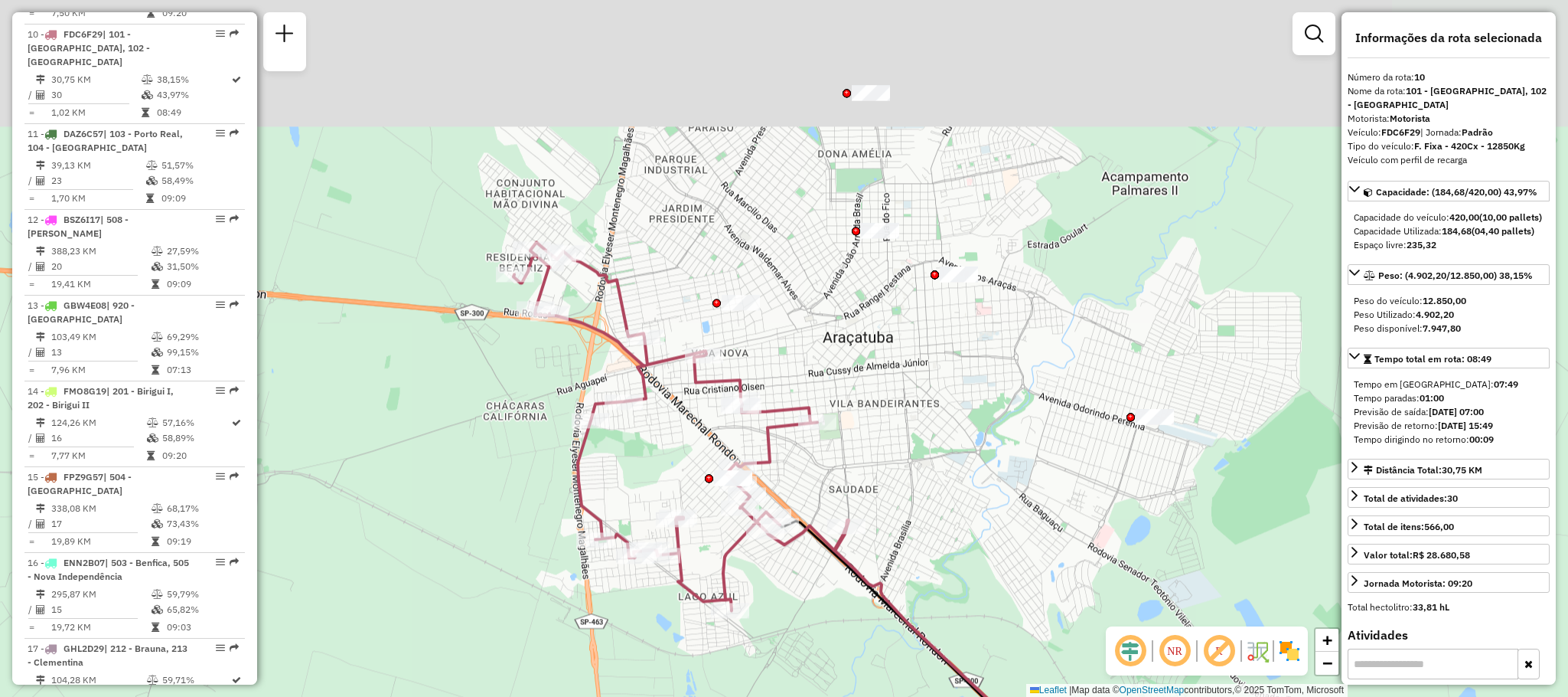
drag, startPoint x: 553, startPoint y: 321, endPoint x: 558, endPoint y: 494, distance: 173.1
click at [558, 494] on div "Janela de atendimento Grade de atendimento Capacidade Transportadoras Veículos …" at bounding box center [784, 348] width 1568 height 697
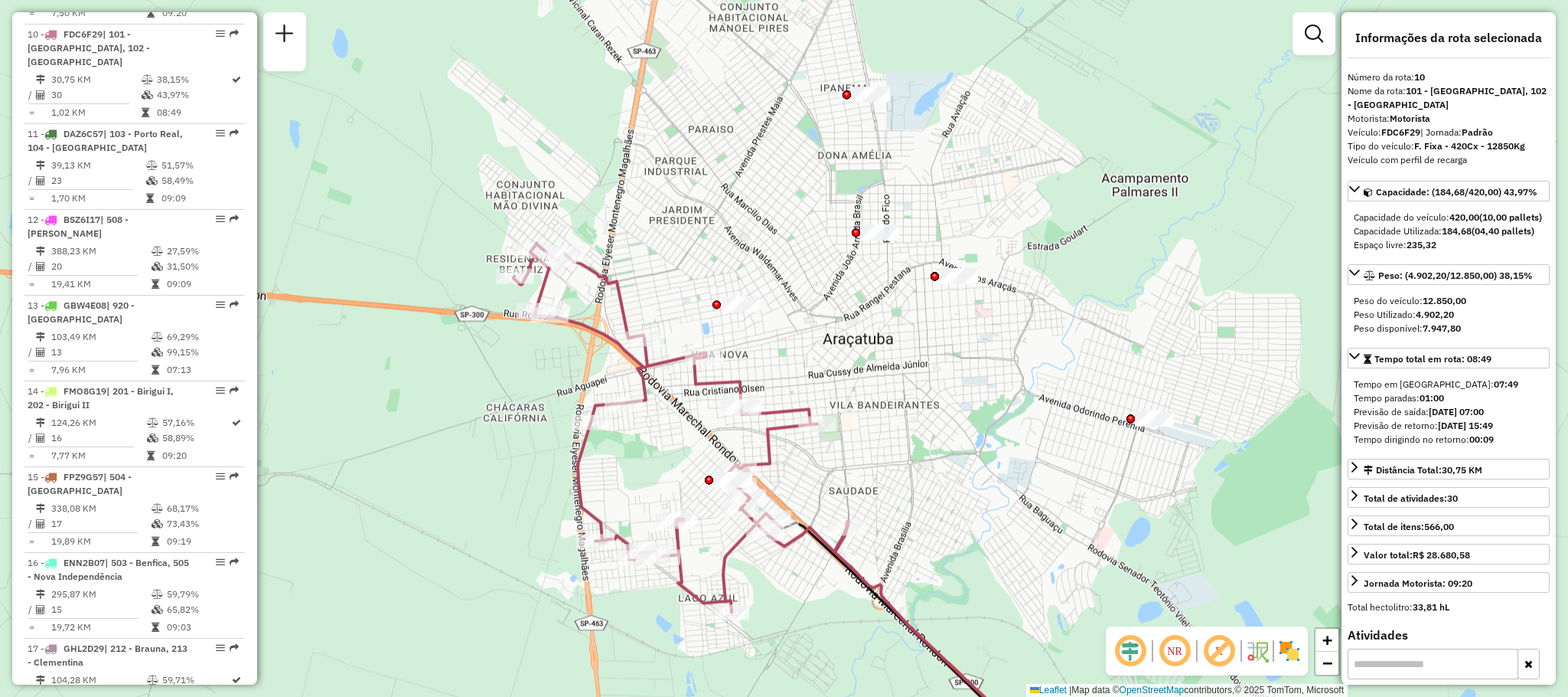
click at [1301, 655] on img at bounding box center [1288, 650] width 24 height 24
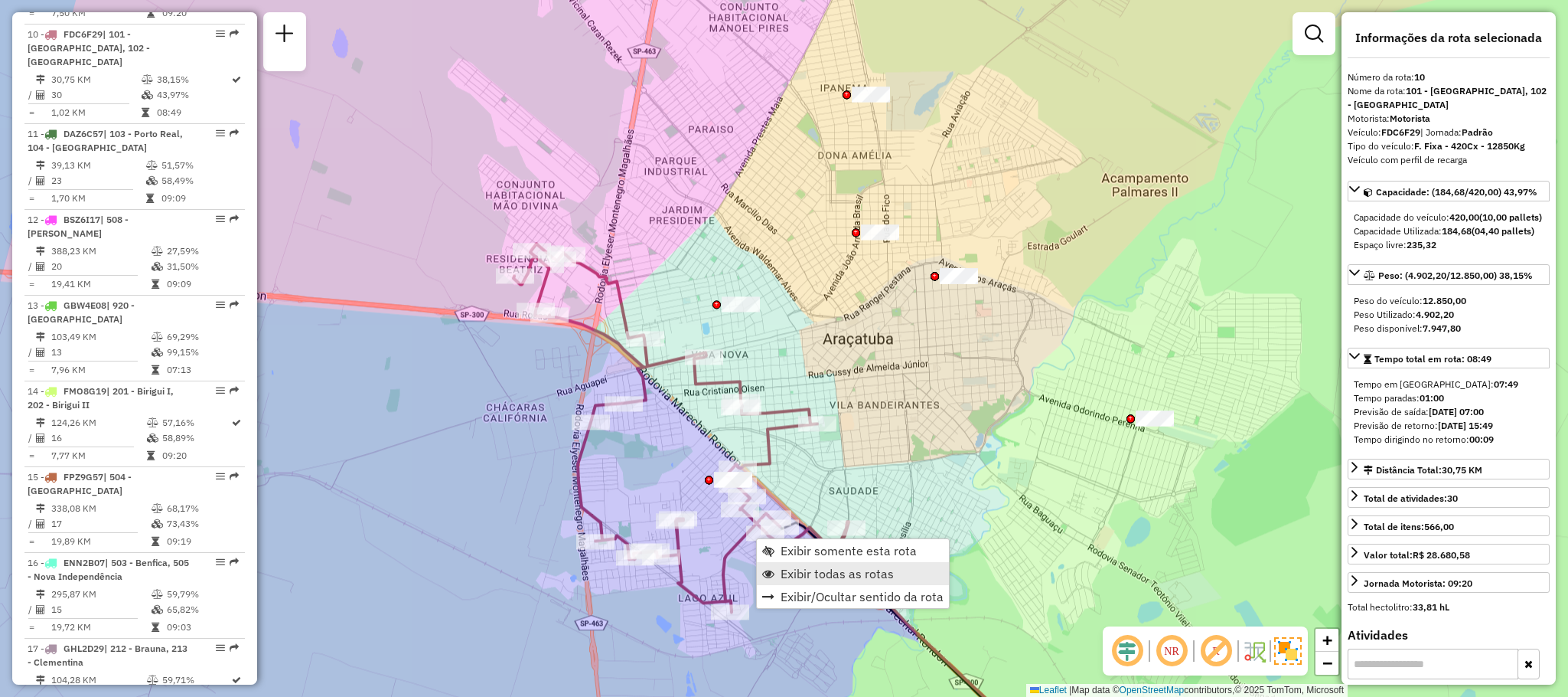
click at [798, 567] on span "Exibir todas as rotas" at bounding box center [837, 573] width 113 height 12
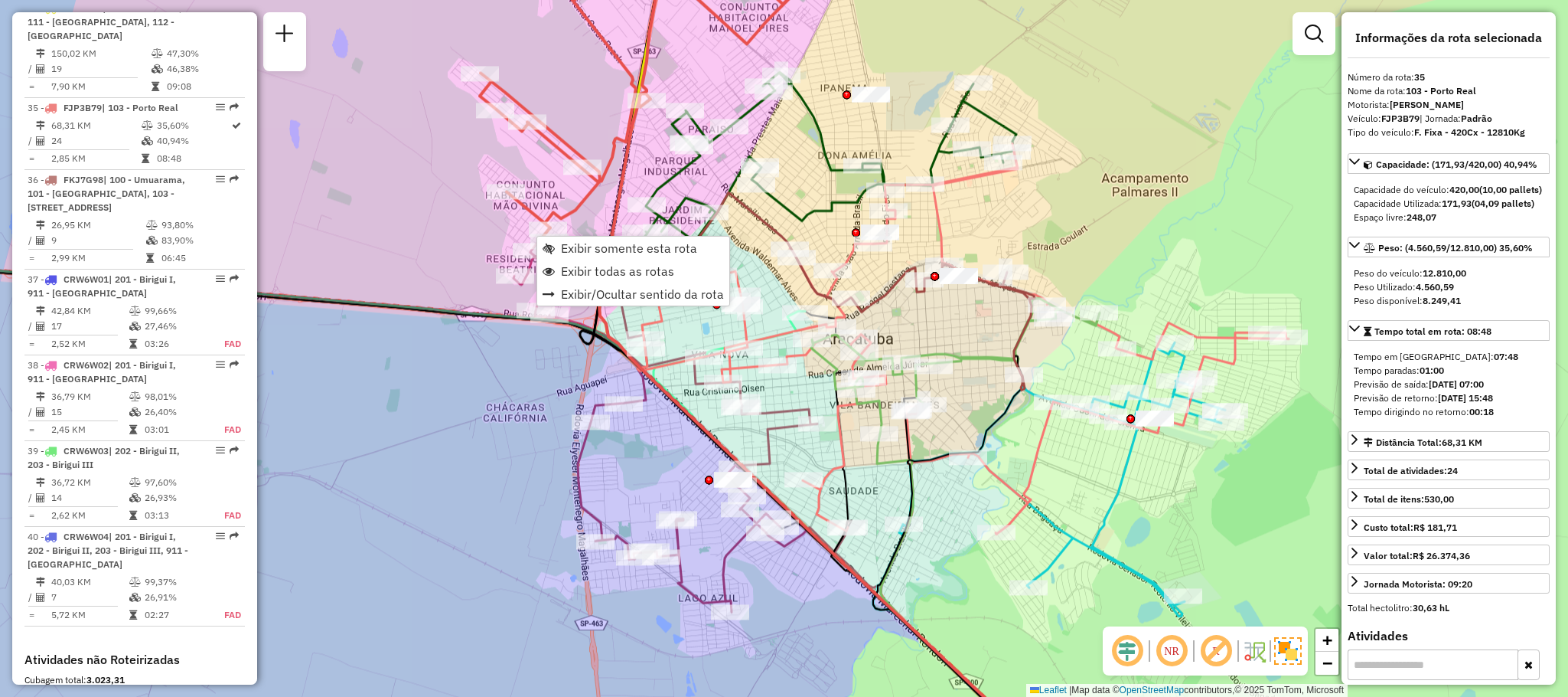
scroll to position [3424, 0]
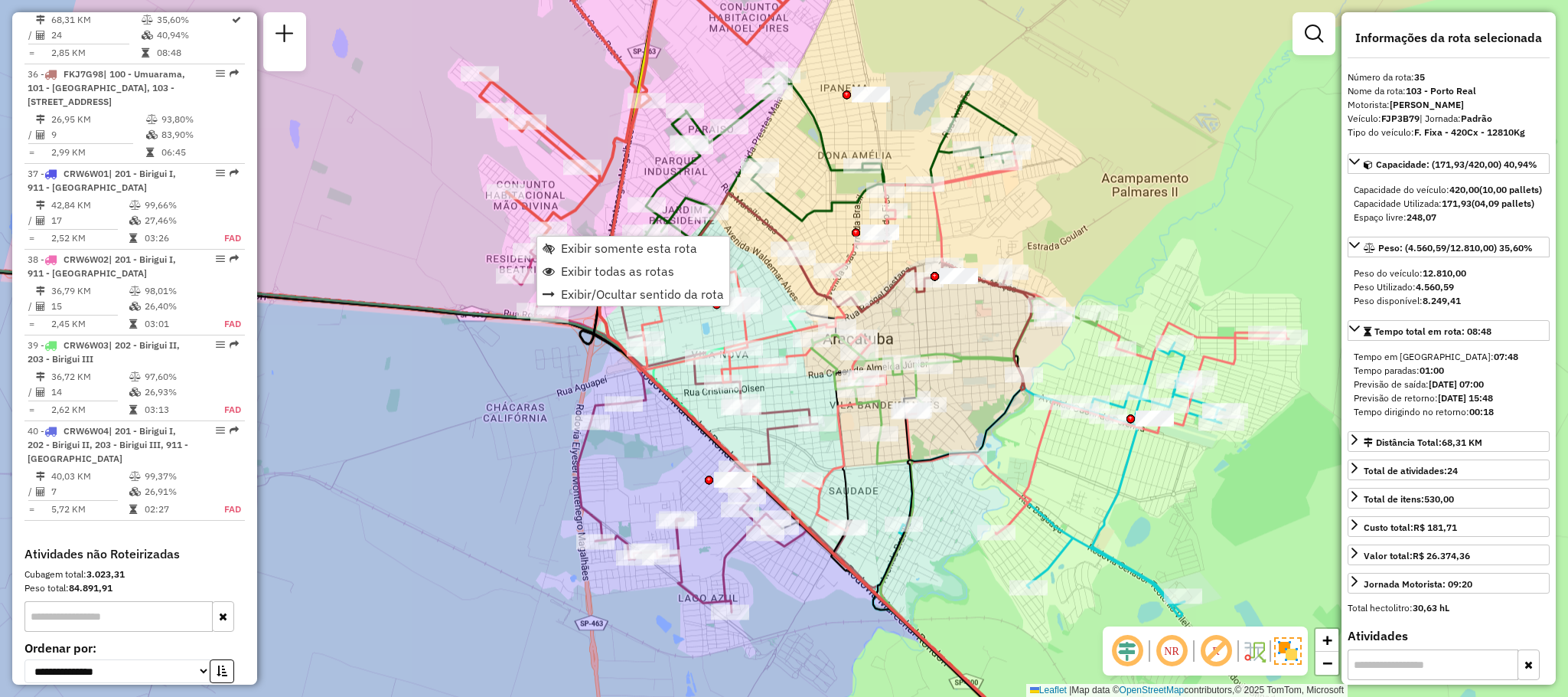
drag, startPoint x: 1116, startPoint y: 156, endPoint x: 1102, endPoint y: 183, distance: 30.4
click at [1116, 155] on div "Rota 33 - Placa GIJ4J58 81102590 - DURVAL CLEMENTINO Rota 32 - Placa RTE6D80 81…" at bounding box center [784, 348] width 1568 height 697
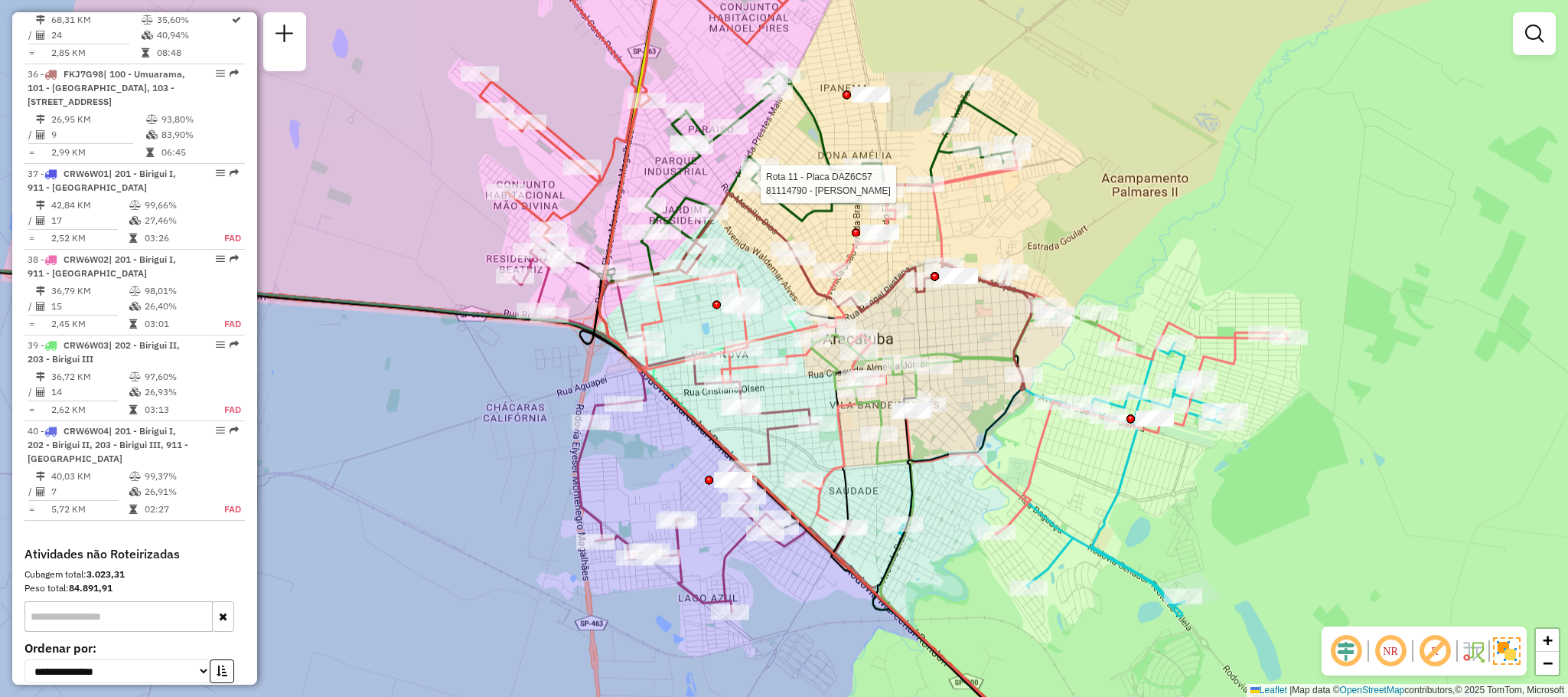
select select "**********"
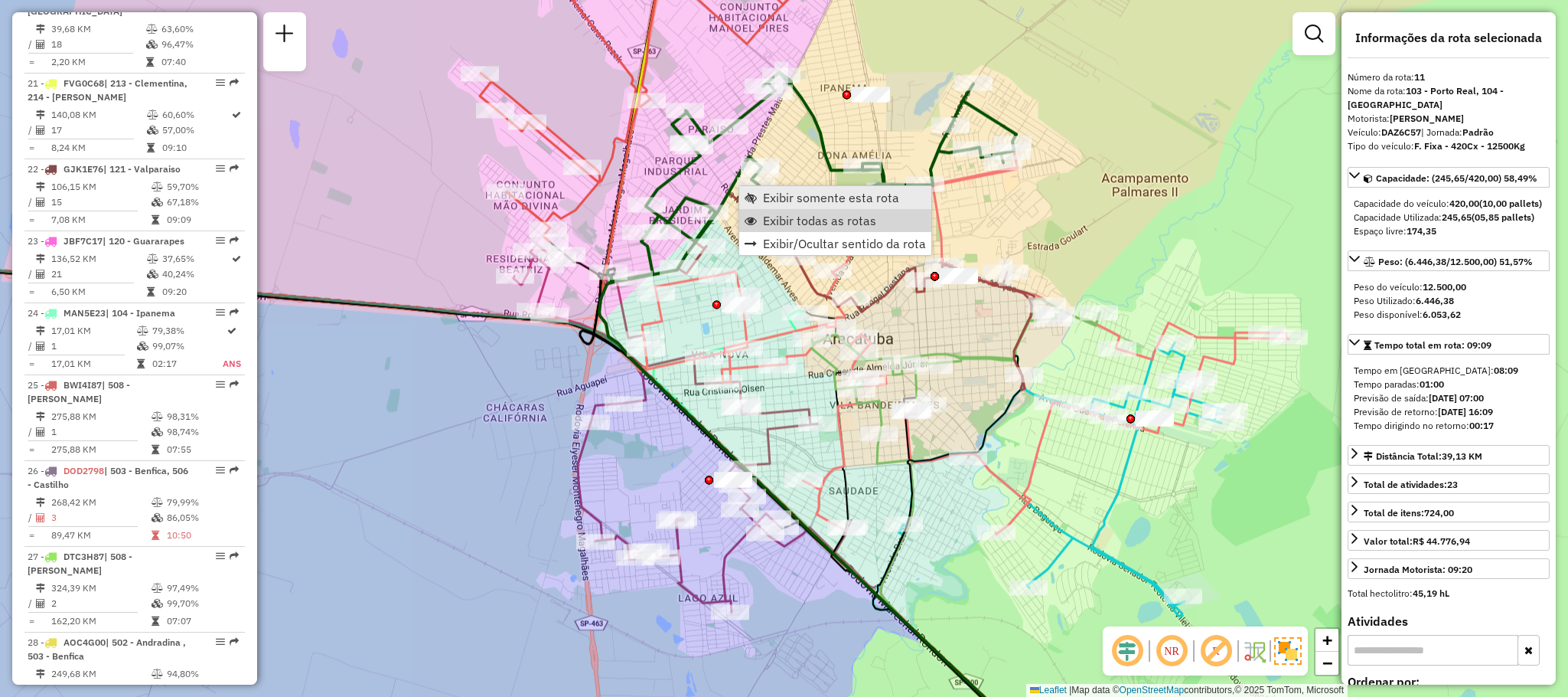
scroll to position [1377, 0]
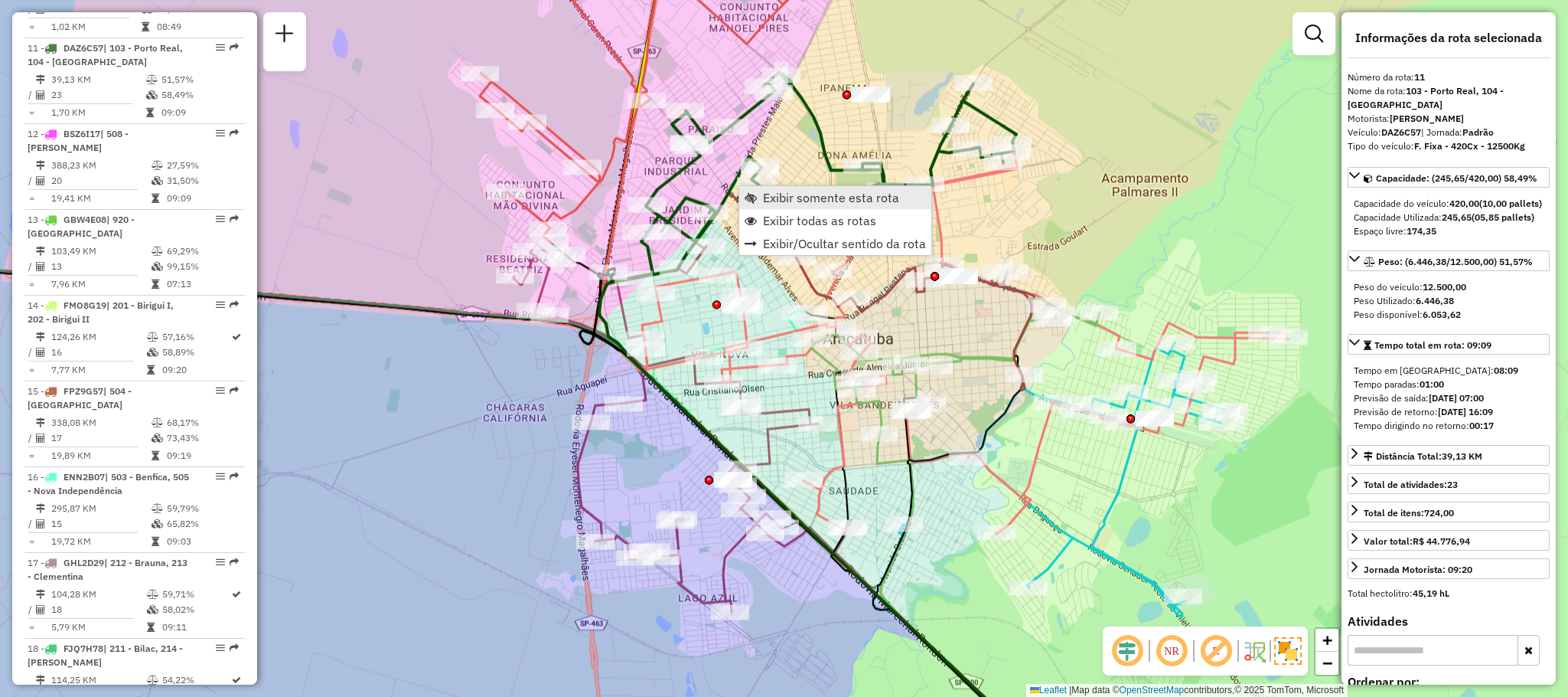
click at [836, 193] on span "Exibir somente esta rota" at bounding box center [831, 197] width 136 height 12
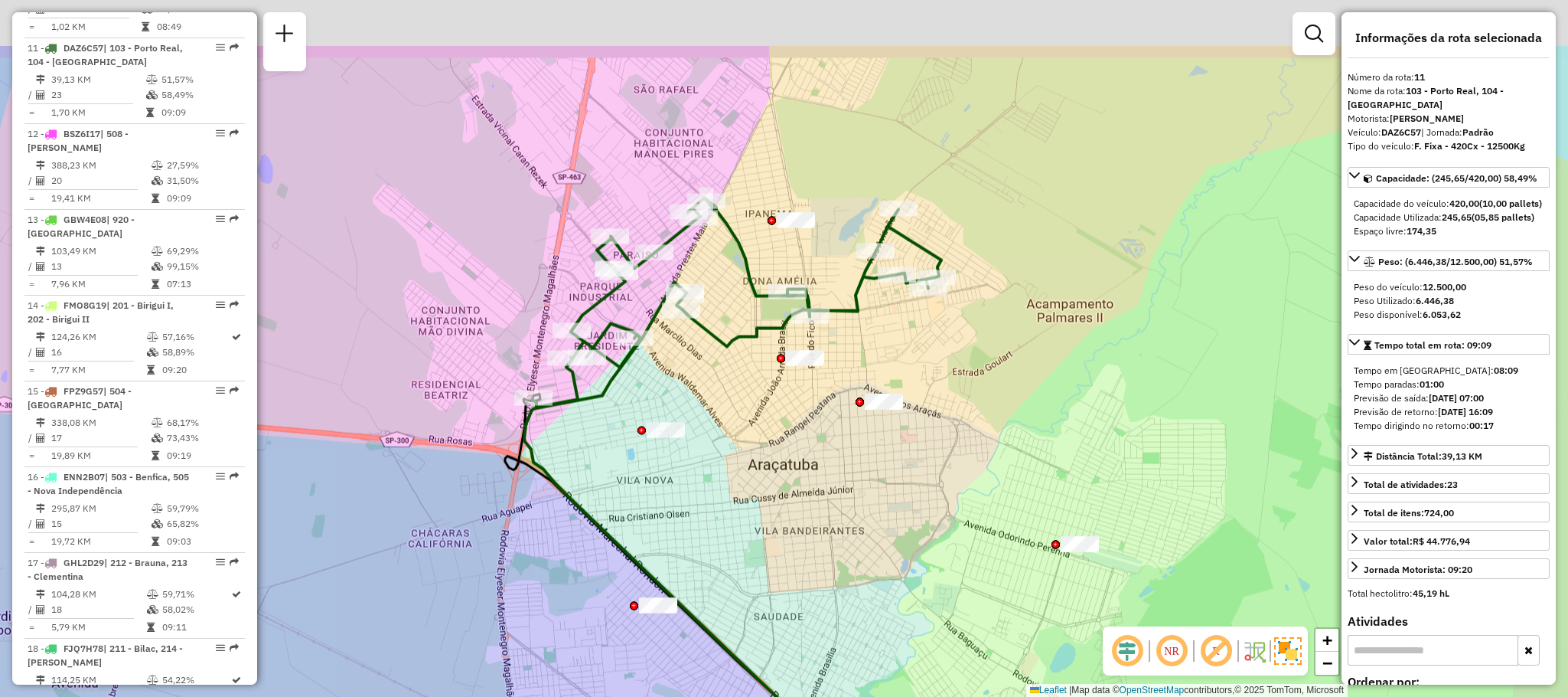
drag, startPoint x: 748, startPoint y: 238, endPoint x: 602, endPoint y: 486, distance: 287.8
click at [602, 486] on div "Janela de atendimento Grade de atendimento Capacidade Transportadoras Veículos …" at bounding box center [784, 348] width 1568 height 697
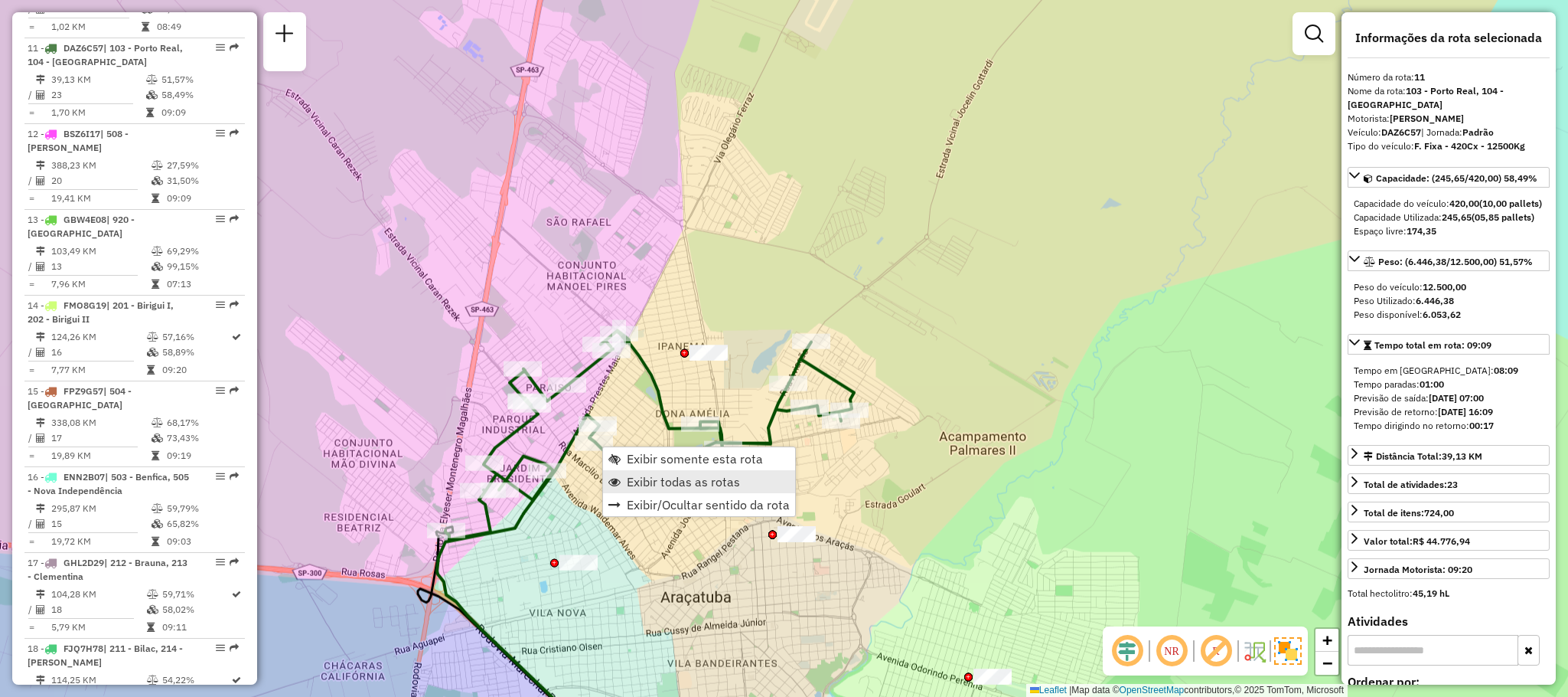
click at [629, 475] on span "Exibir todas as rotas" at bounding box center [683, 481] width 113 height 12
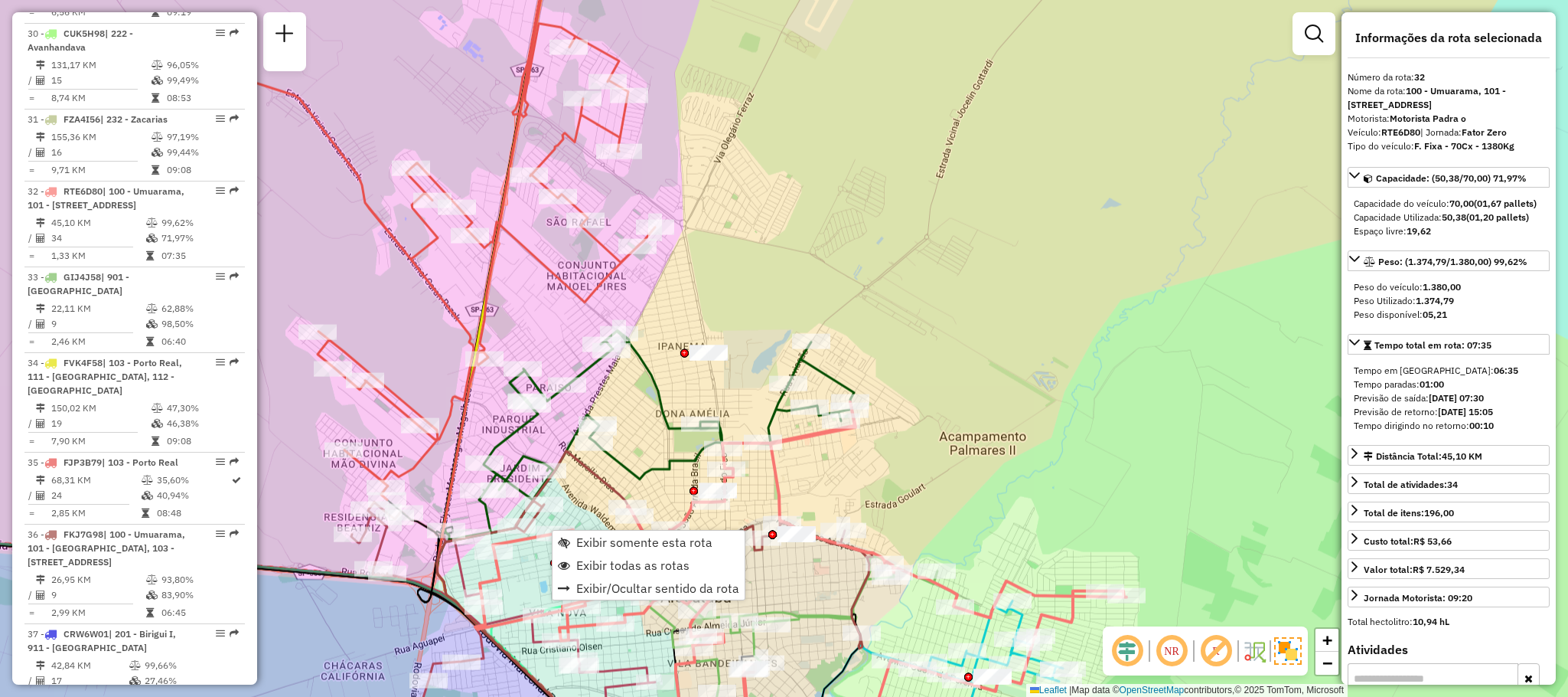
scroll to position [3140, 0]
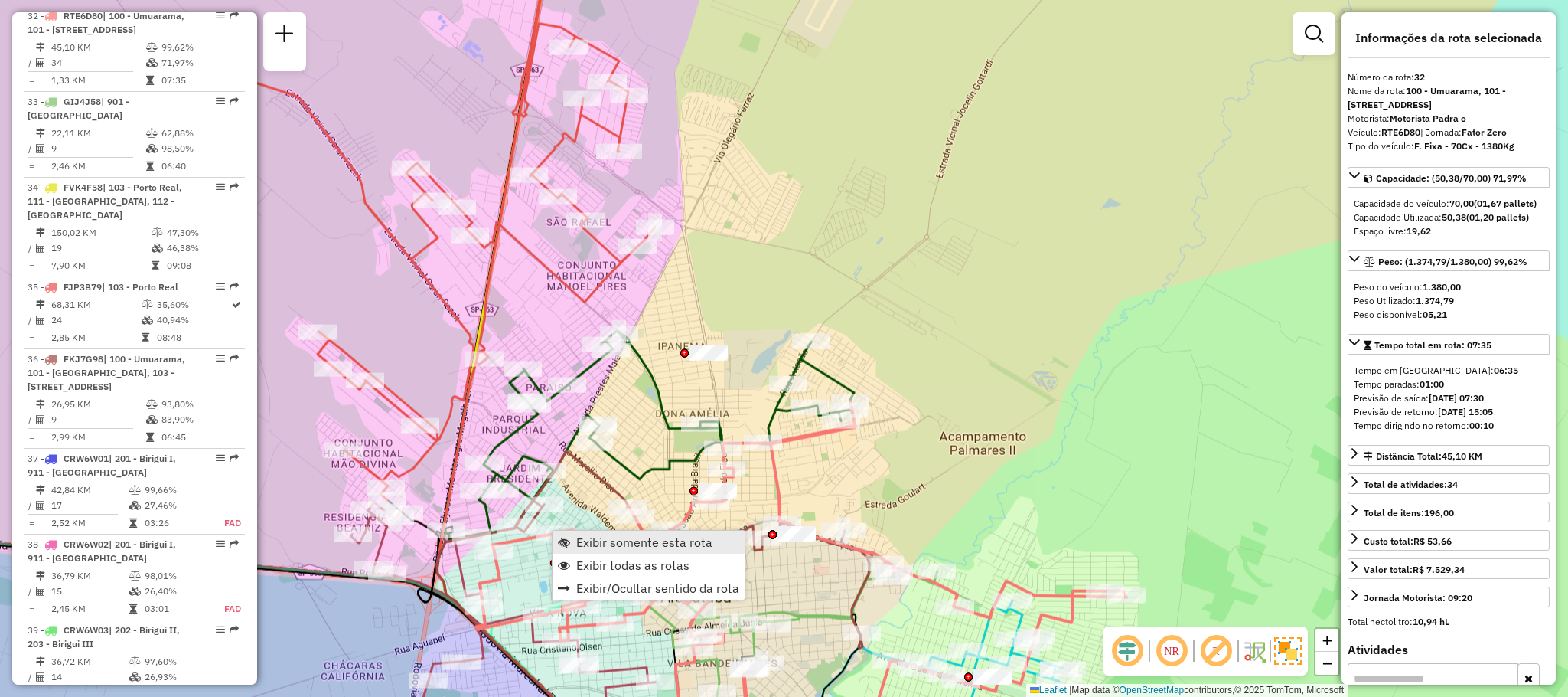
click at [615, 552] on link "Exibir somente esta rota" at bounding box center [649, 542] width 192 height 23
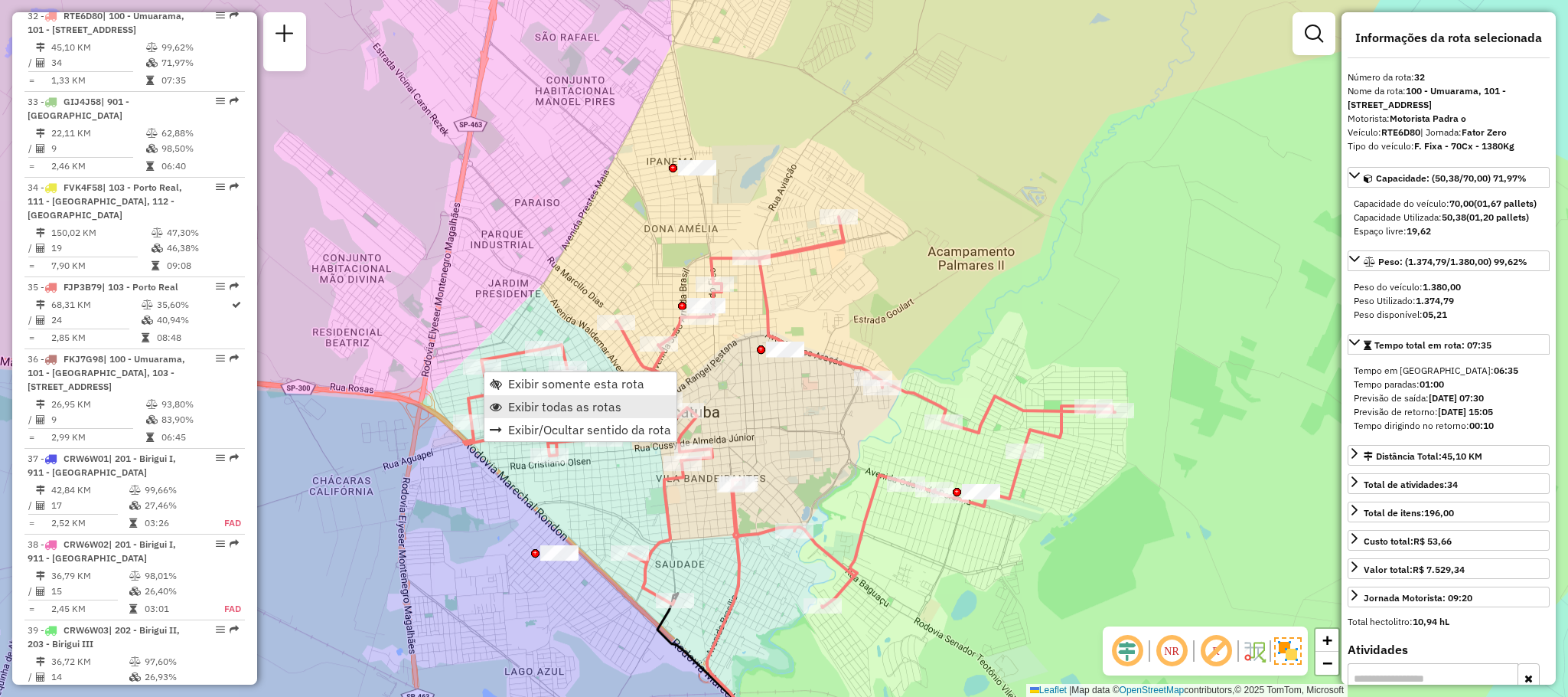
click at [547, 407] on span "Exibir todas as rotas" at bounding box center [565, 406] width 113 height 12
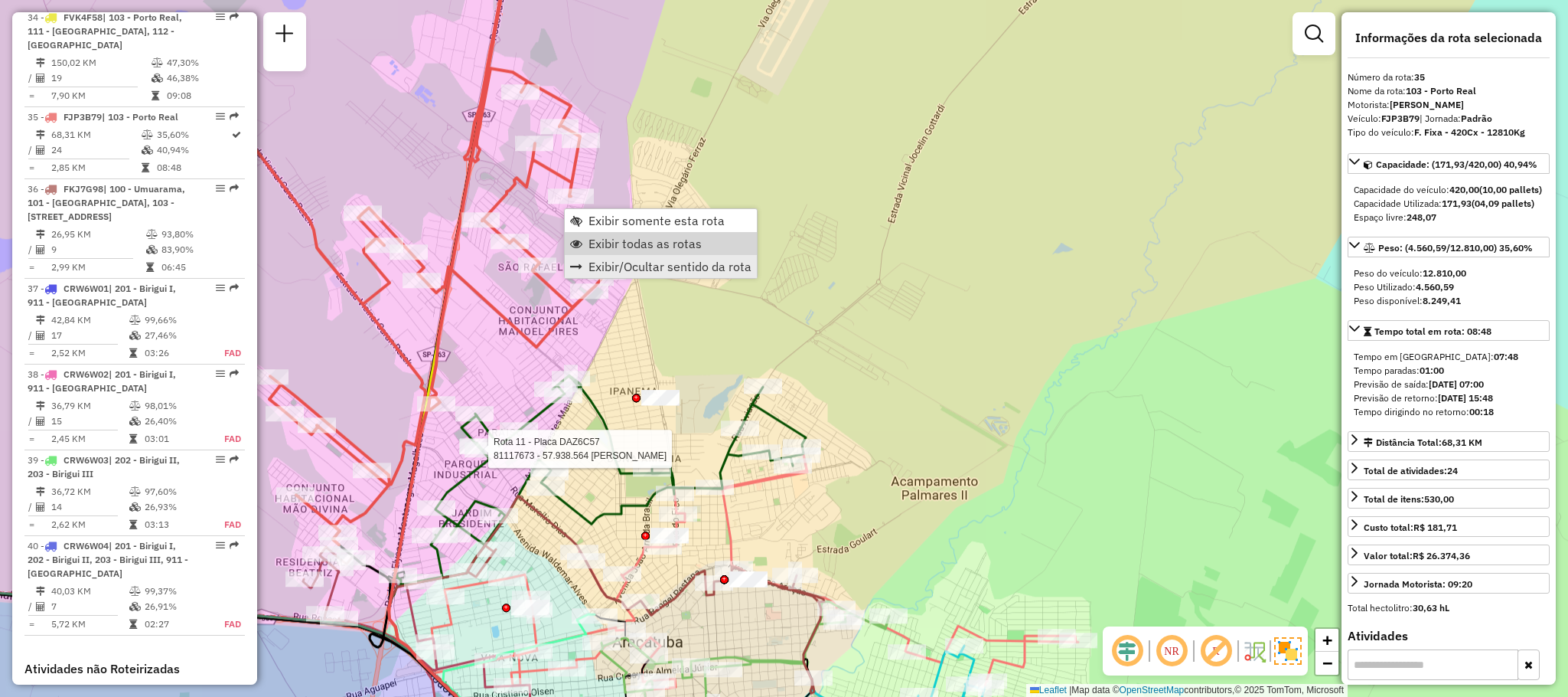
scroll to position [3424, 0]
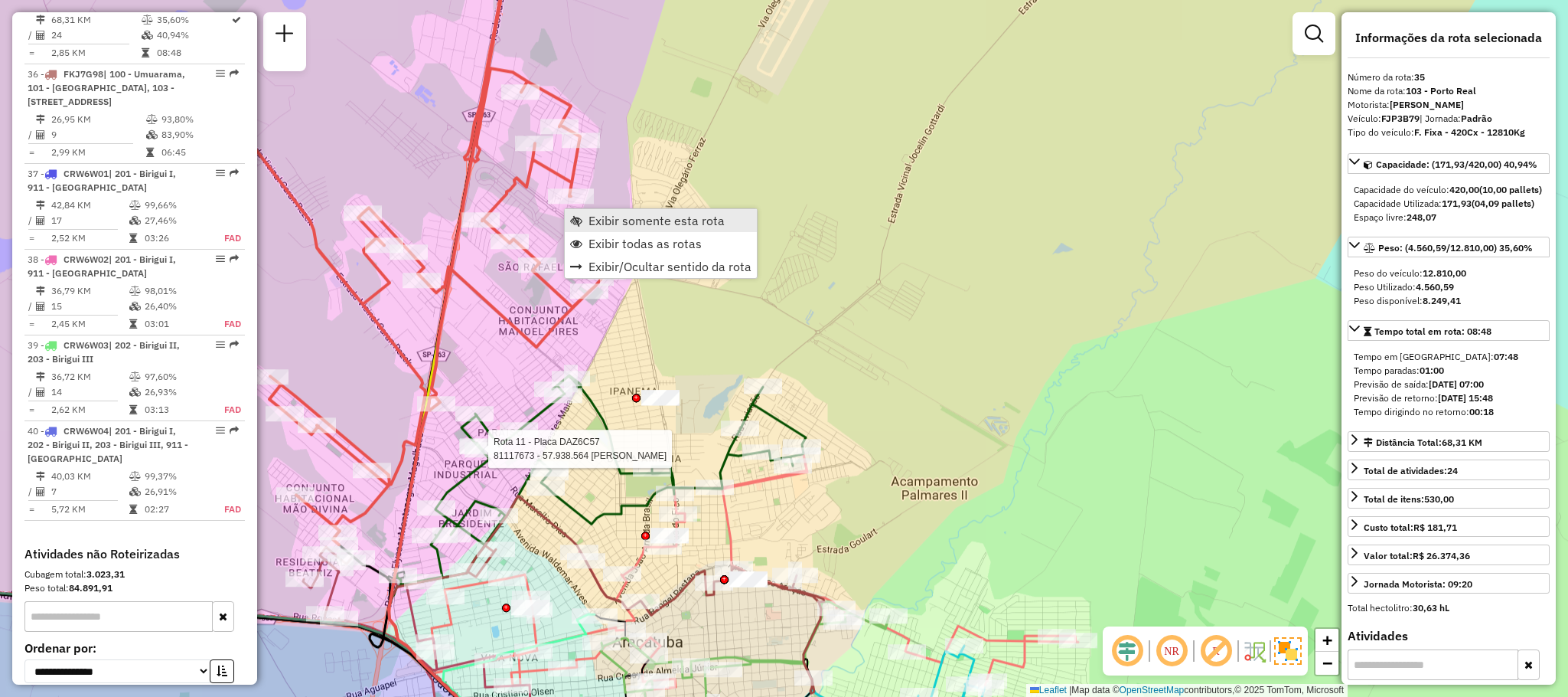
click at [643, 216] on span "Exibir somente esta rota" at bounding box center [656, 220] width 136 height 12
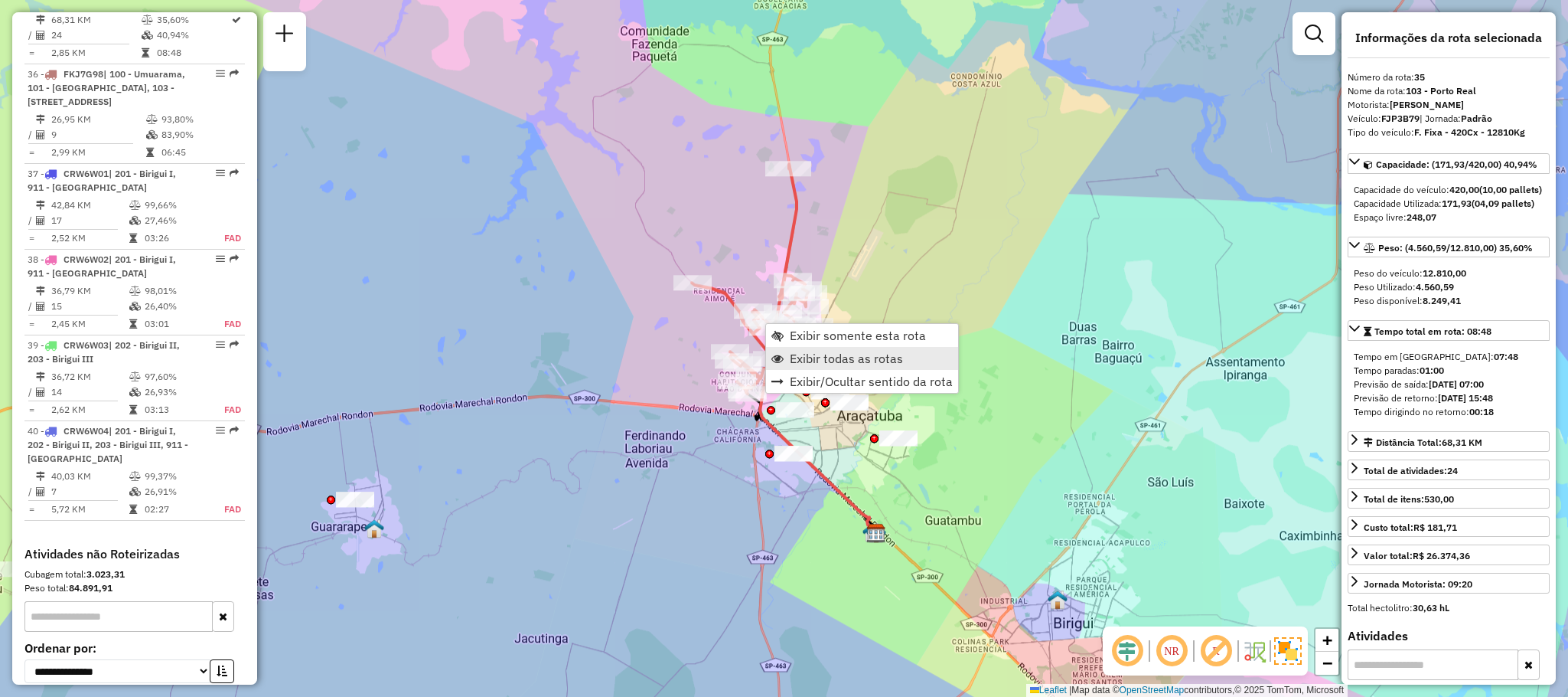
click at [850, 352] on span "Exibir todas as rotas" at bounding box center [846, 358] width 113 height 12
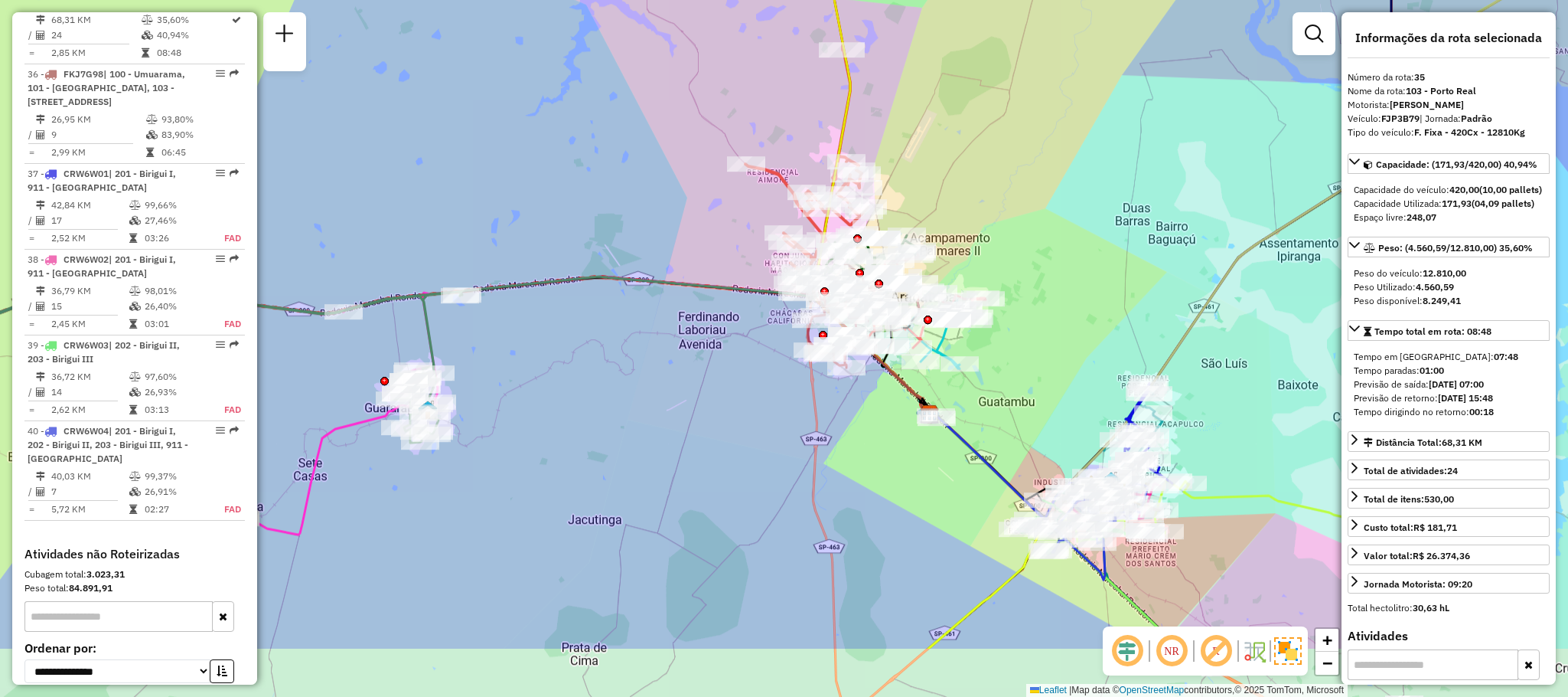
drag, startPoint x: 884, startPoint y: 498, endPoint x: 994, endPoint y: 366, distance: 171.8
click at [994, 366] on div "Janela de atendimento Grade de atendimento Capacidade Transportadoras Veículos …" at bounding box center [784, 348] width 1568 height 697
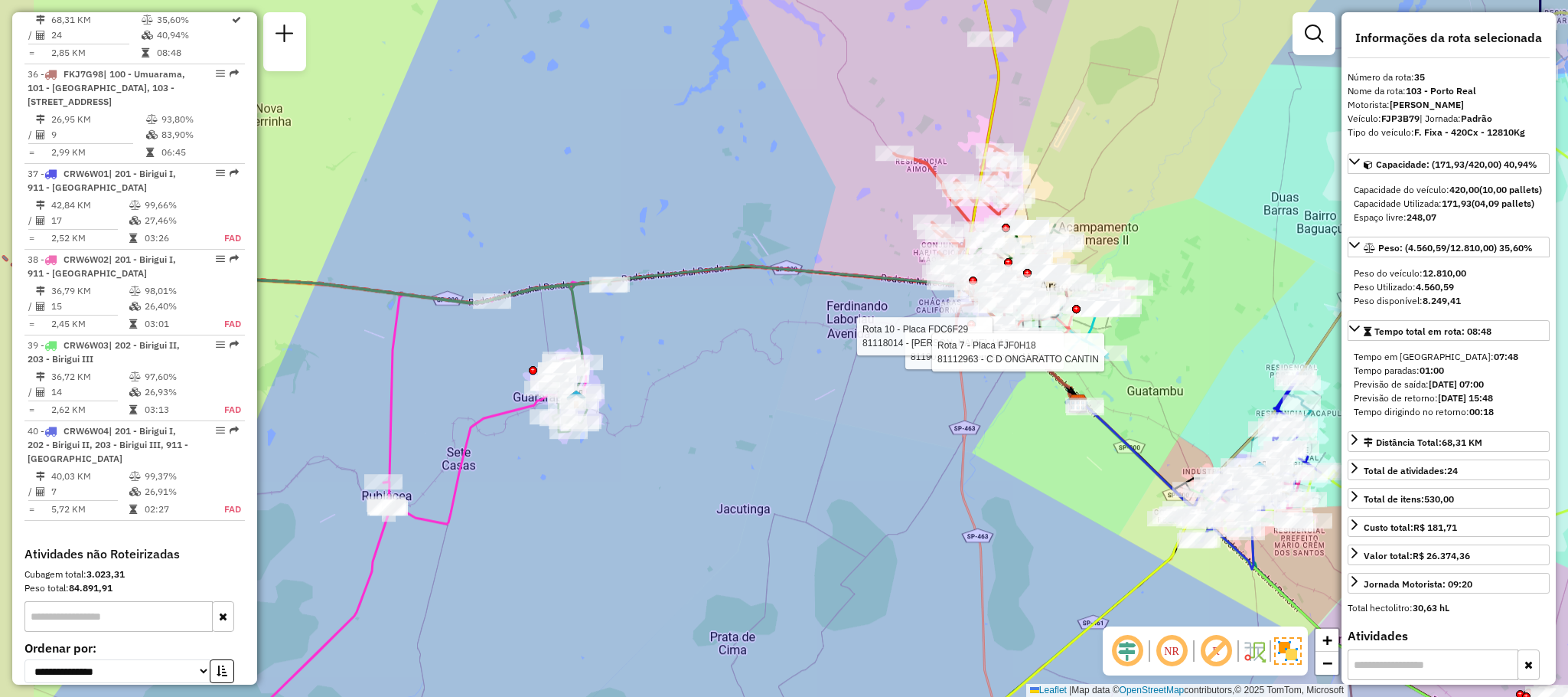
drag, startPoint x: 775, startPoint y: 524, endPoint x: 925, endPoint y: 504, distance: 151.3
click at [925, 504] on div "Rota 7 - Placa FJF0H18 81190700 - Supermercado Moderno Rota 10 - Placa FDC6F29 …" at bounding box center [784, 348] width 1568 height 697
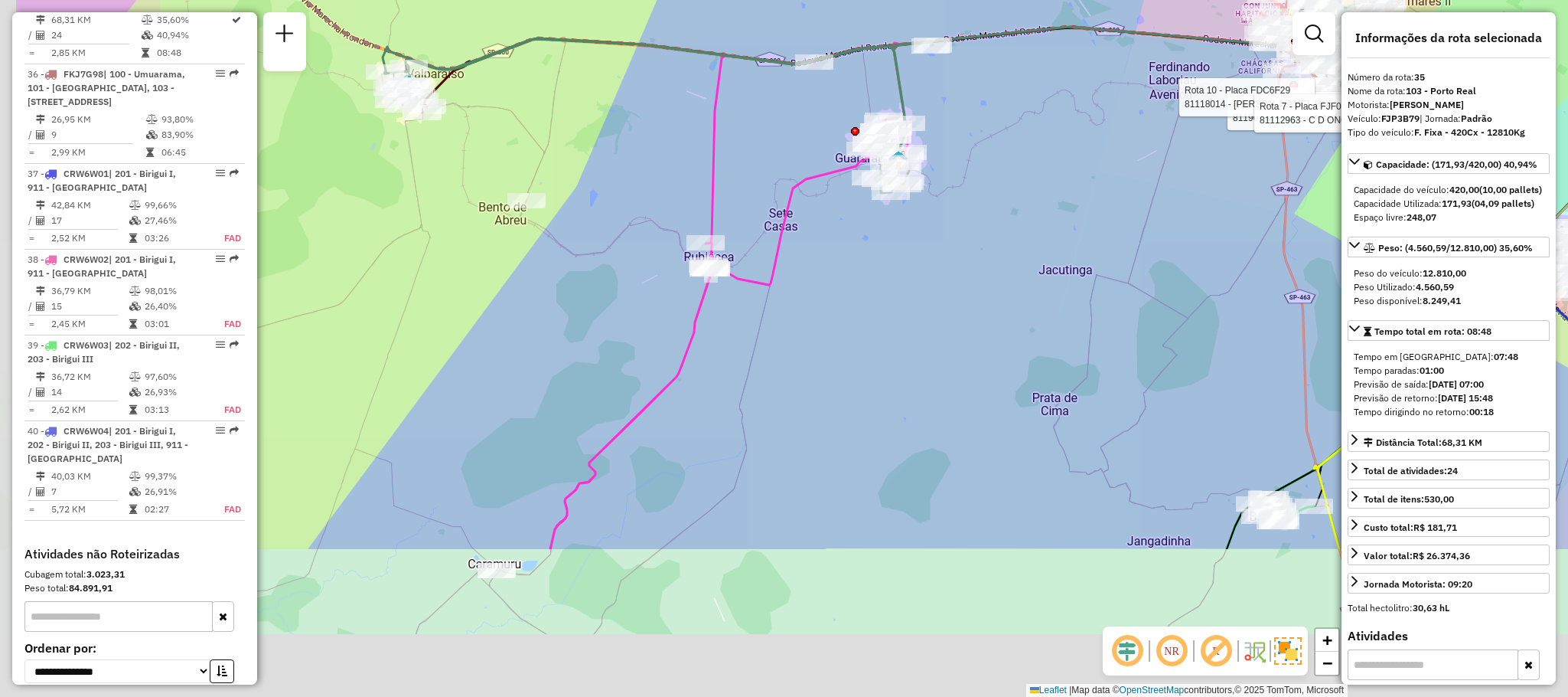
drag, startPoint x: 583, startPoint y: 526, endPoint x: 756, endPoint y: 307, distance: 279.1
click at [756, 307] on div "Rota 7 - Placa FJF0H18 81190700 - Supermercado Moderno Rota 10 - Placa FDC6F29 …" at bounding box center [784, 348] width 1568 height 697
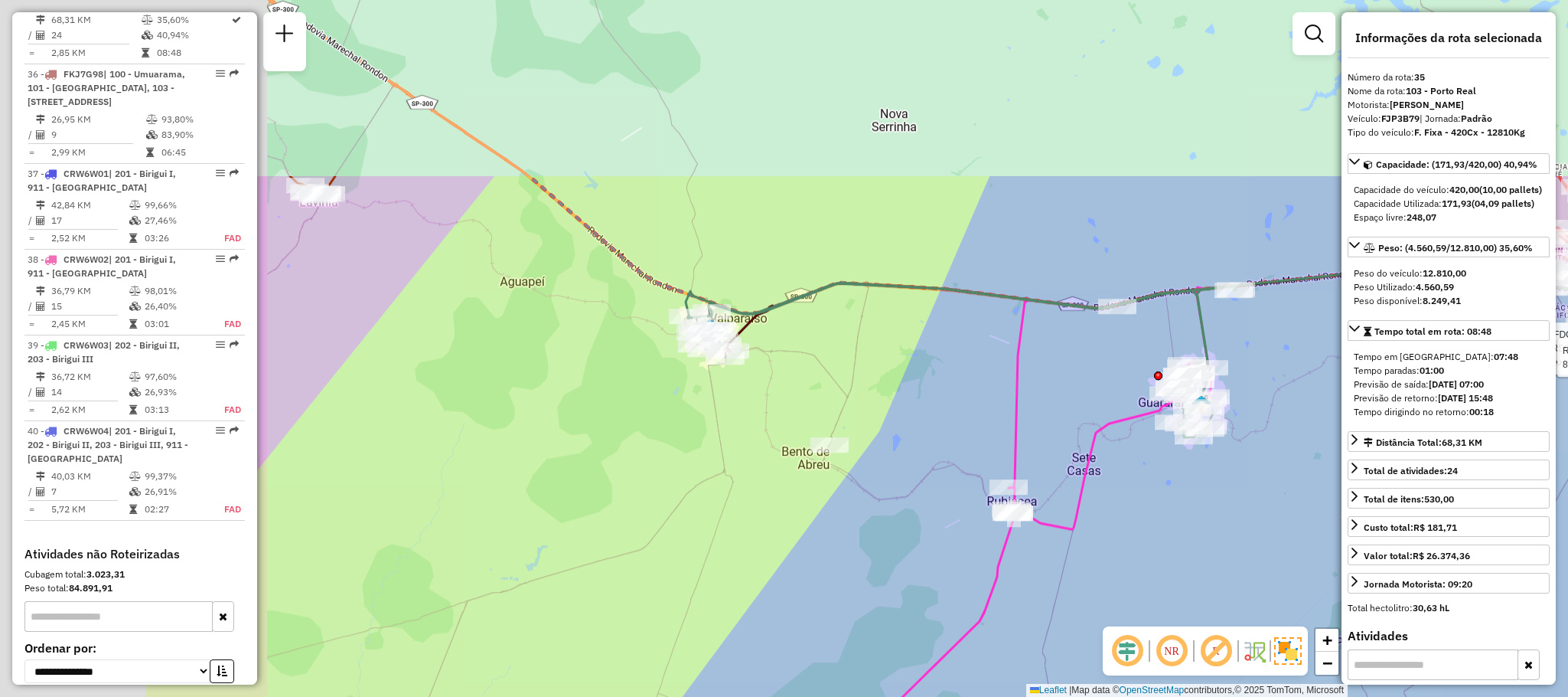
drag, startPoint x: 610, startPoint y: 271, endPoint x: 750, endPoint y: 432, distance: 213.4
click at [750, 432] on div "Rota 7 - Placa FJF0H18 81190700 - Supermercado Moderno Rota 10 - Placa FDC6F29 …" at bounding box center [784, 348] width 1568 height 697
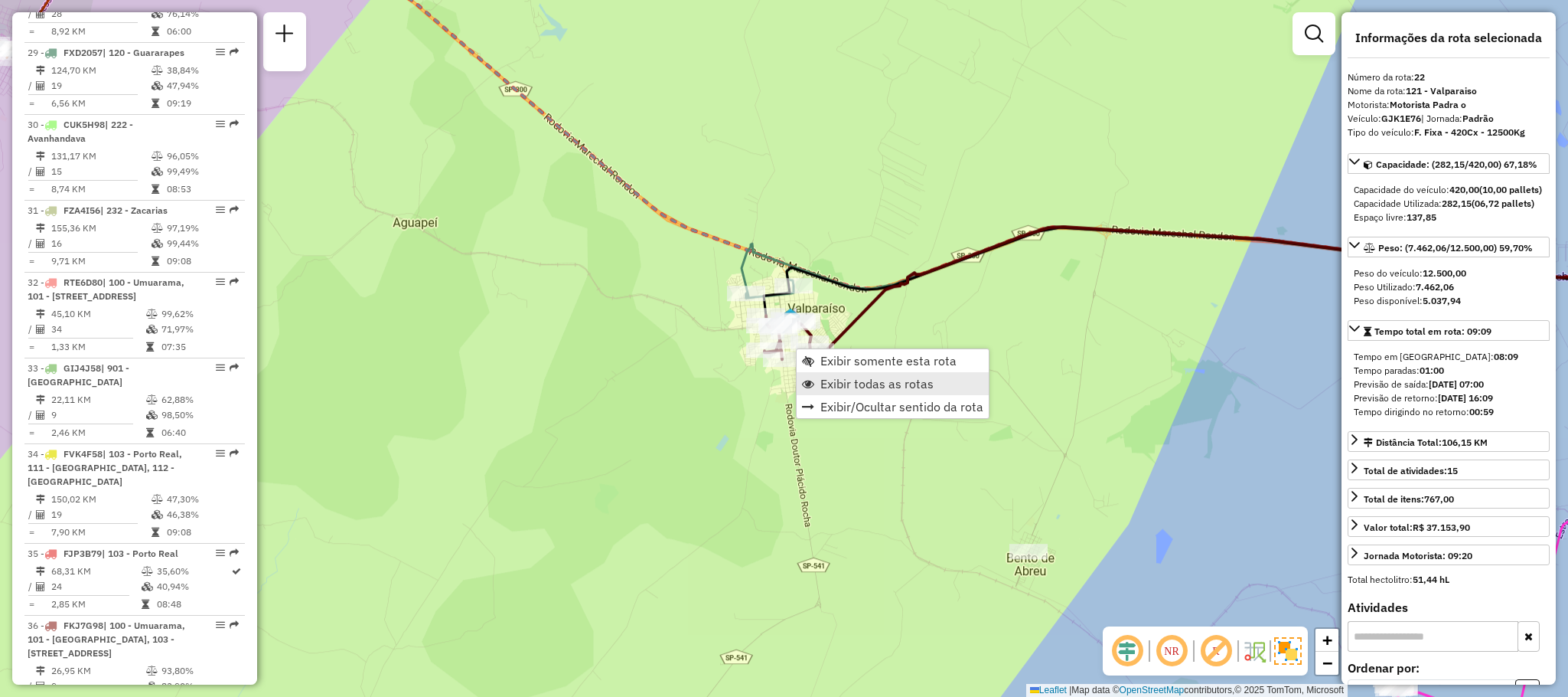
scroll to position [2322, 0]
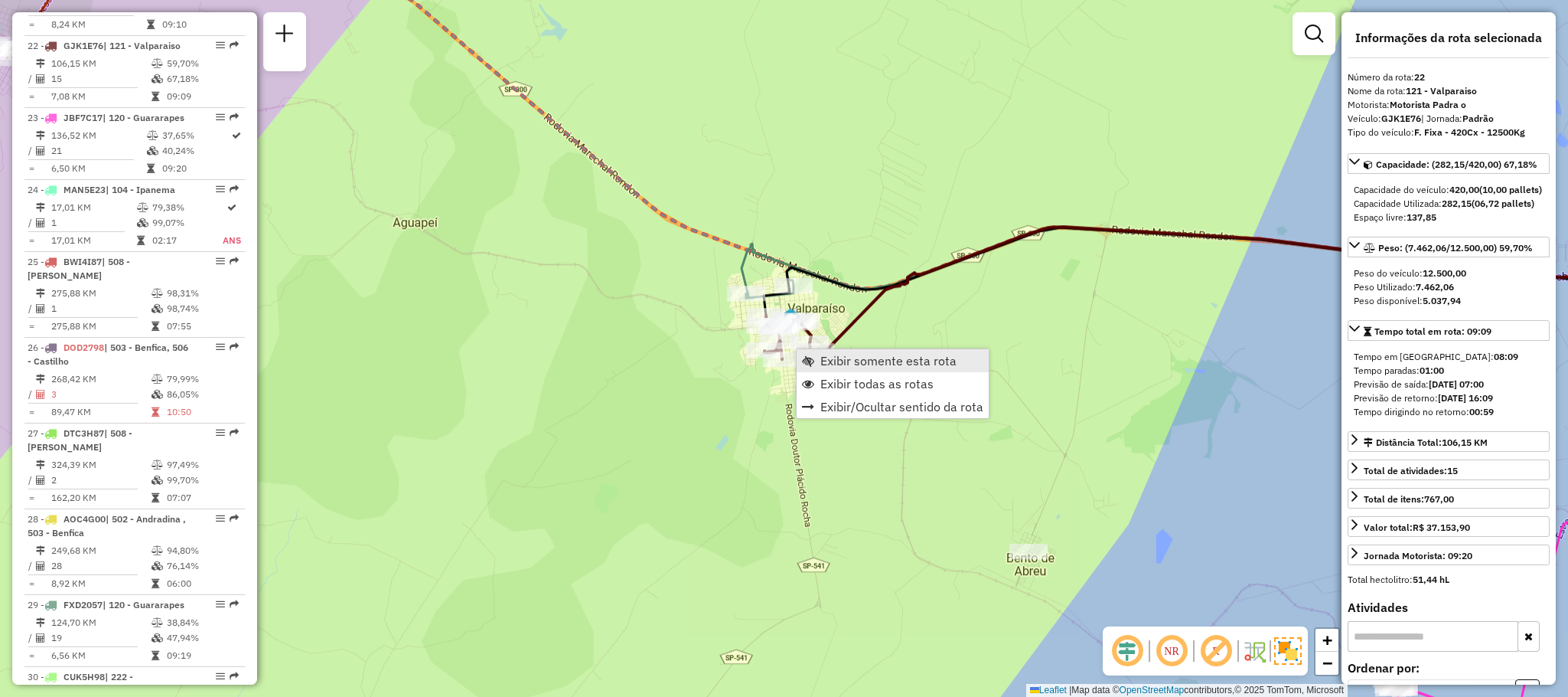
click at [840, 359] on span "Exibir somente esta rota" at bounding box center [889, 361] width 136 height 12
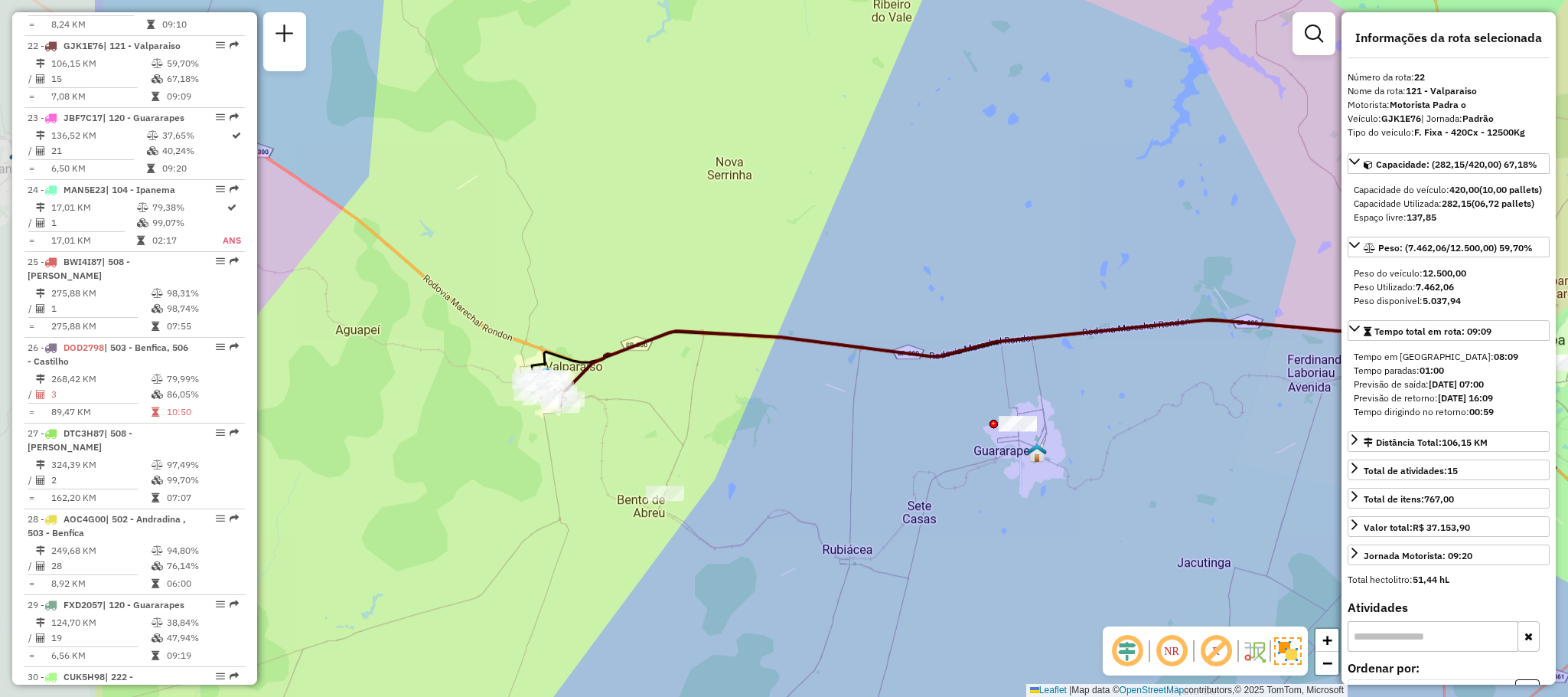
drag, startPoint x: 396, startPoint y: 337, endPoint x: 648, endPoint y: 378, distance: 255.3
click at [648, 378] on div "Janela de atendimento Grade de atendimento Capacidade Transportadoras Veículos …" at bounding box center [784, 348] width 1568 height 697
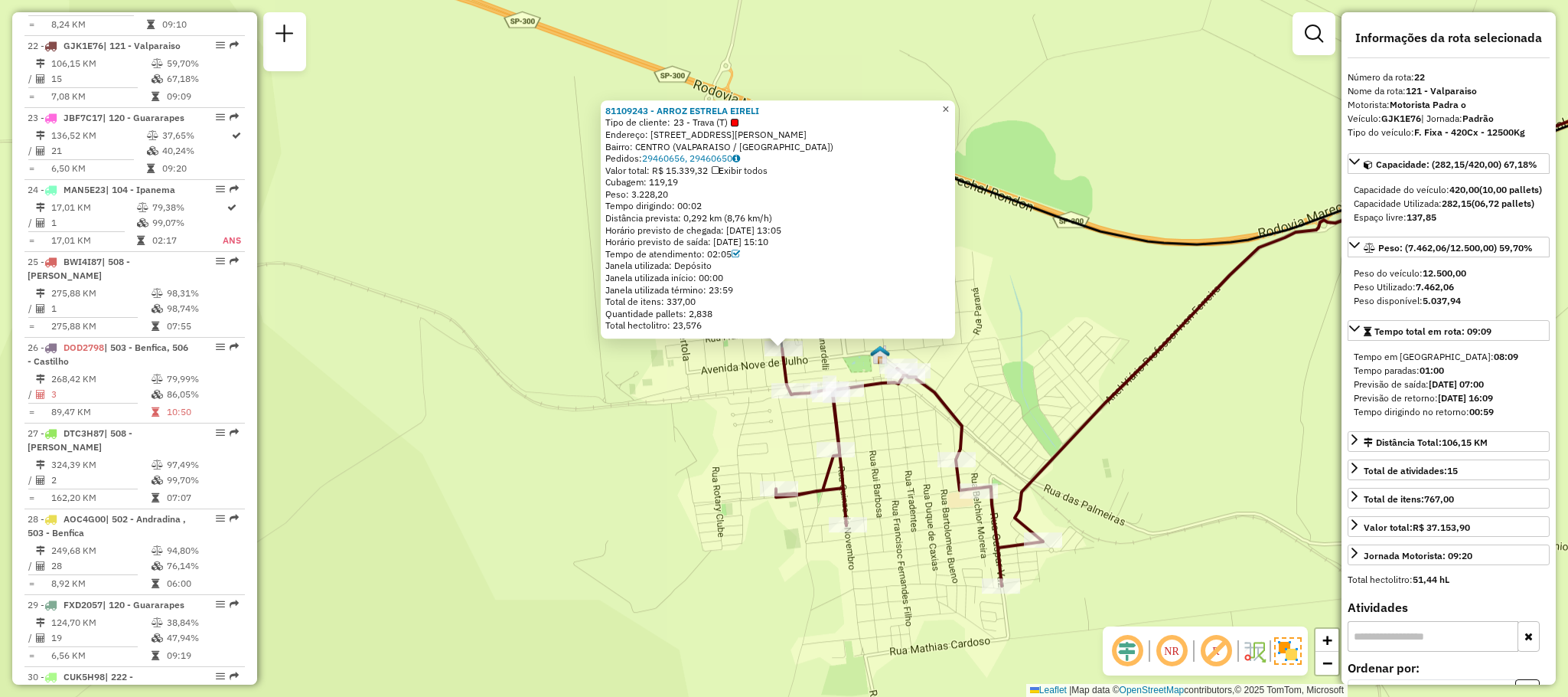
click at [948, 102] on link "×" at bounding box center [945, 109] width 18 height 18
